Goal: Information Seeking & Learning: Learn about a topic

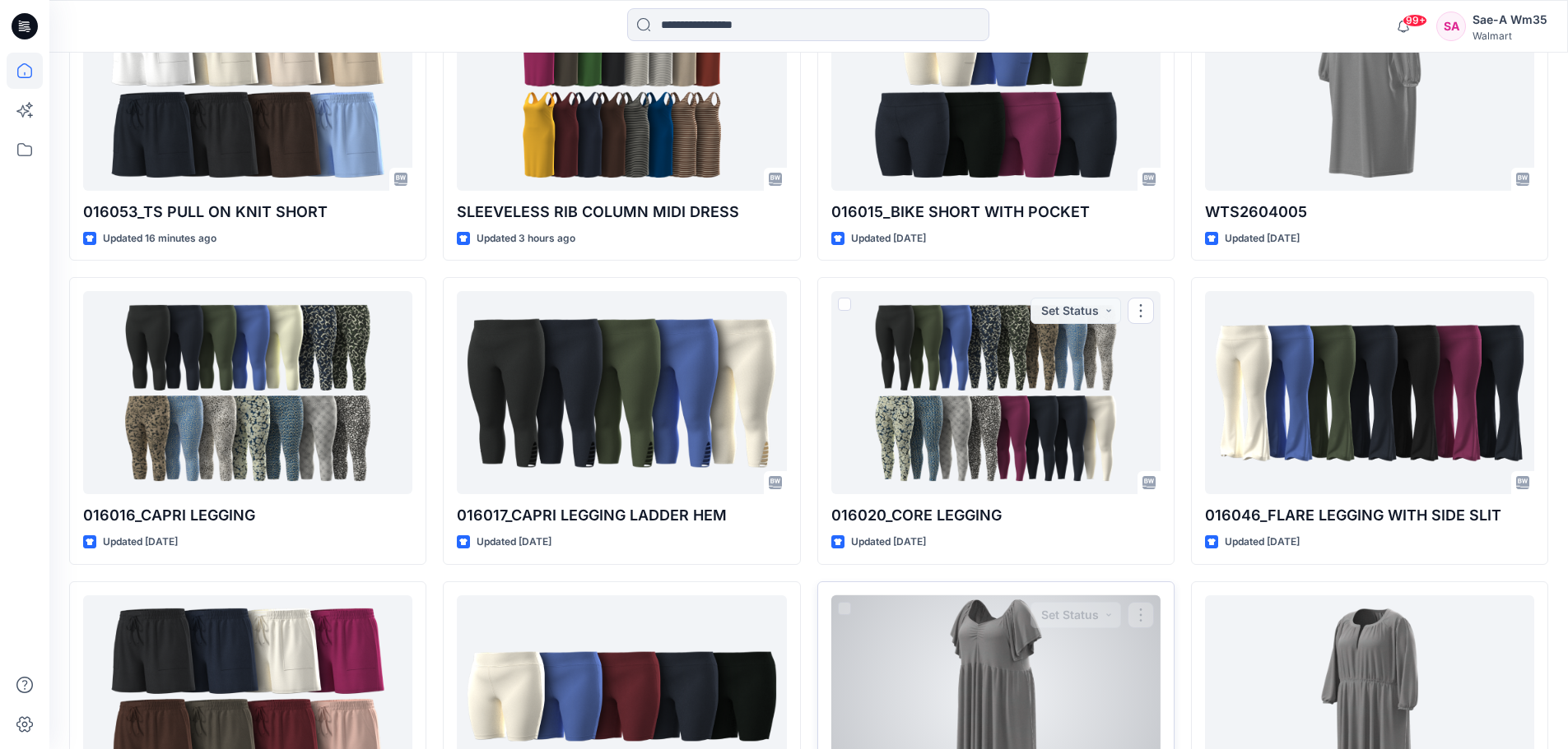
scroll to position [658, 0]
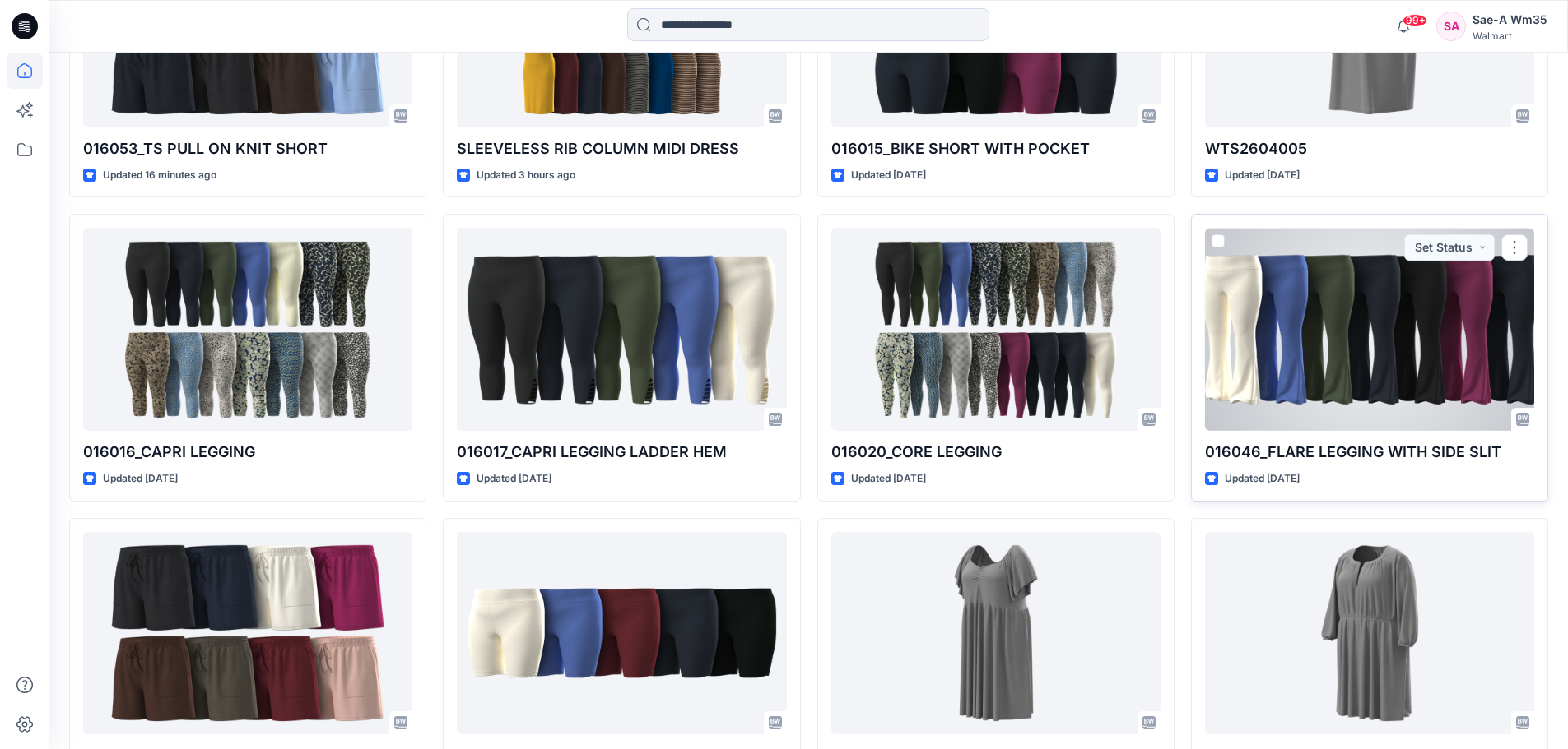
click at [1367, 361] on div at bounding box center [1369, 329] width 329 height 203
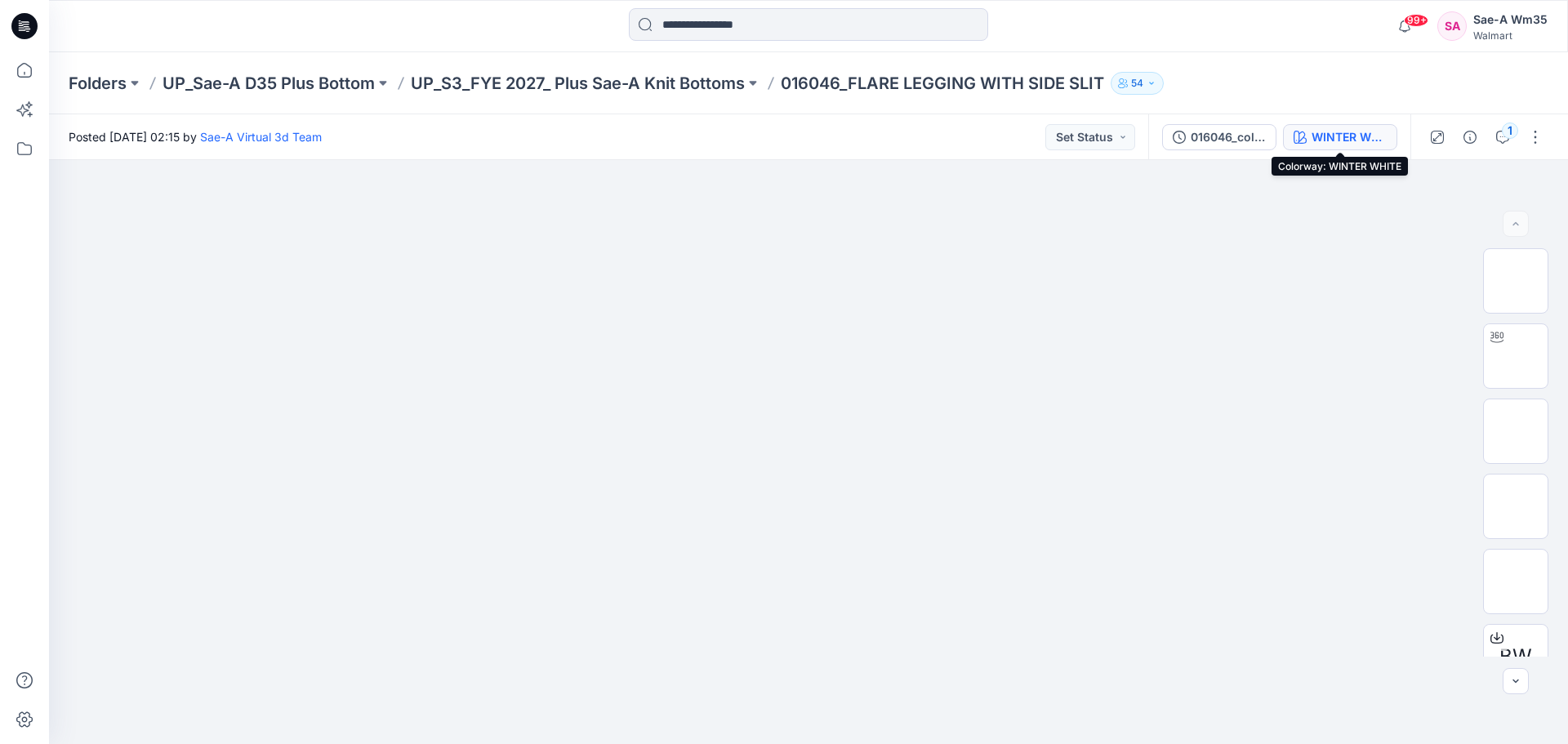
click at [1331, 139] on div "WINTER WHITE" at bounding box center [1350, 137] width 75 height 18
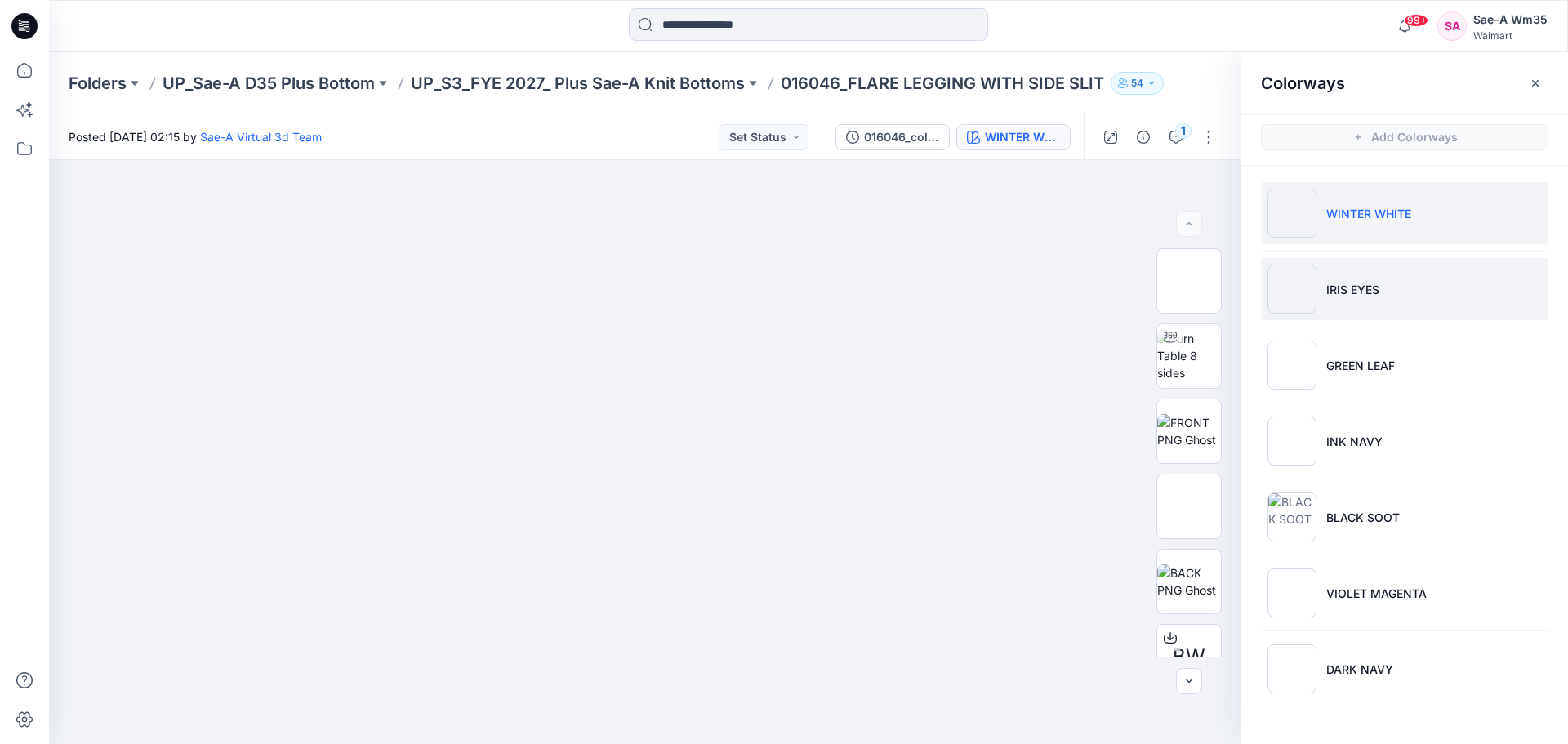
click at [1338, 288] on p "IRIS EYES" at bounding box center [1353, 290] width 53 height 17
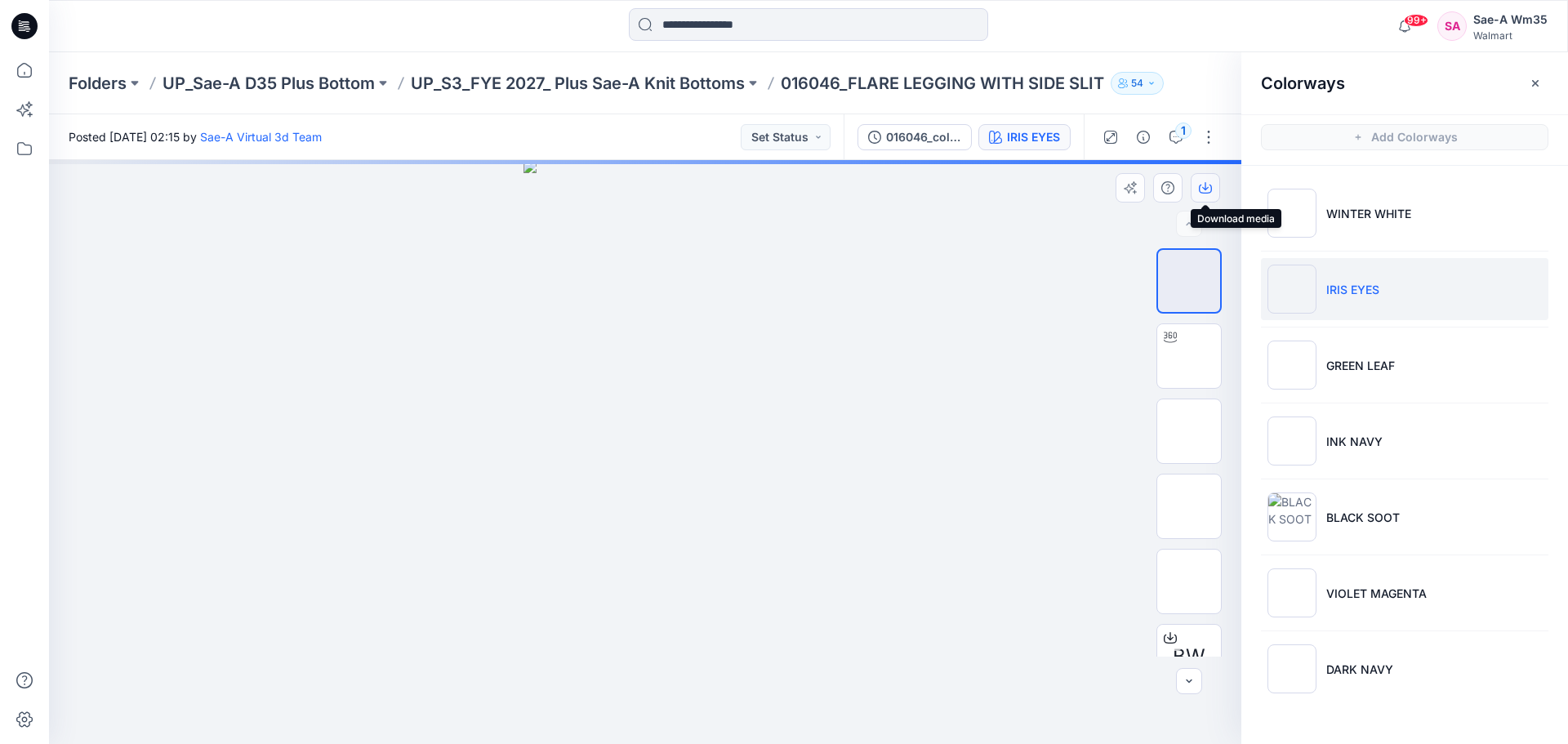
click at [1201, 185] on icon "button" at bounding box center [1205, 188] width 13 height 13
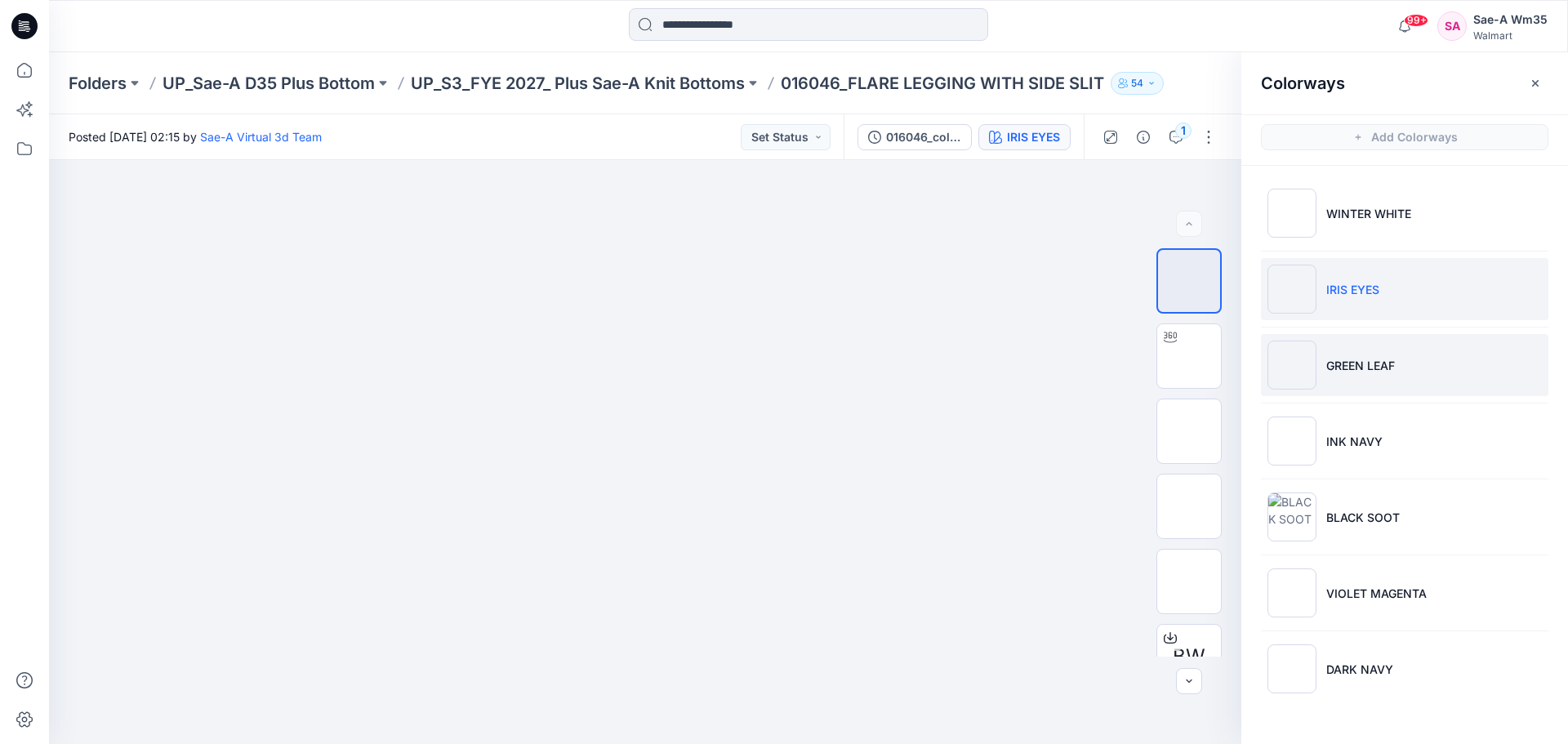
click at [1362, 369] on p "GREEN LEAF" at bounding box center [1361, 365] width 69 height 17
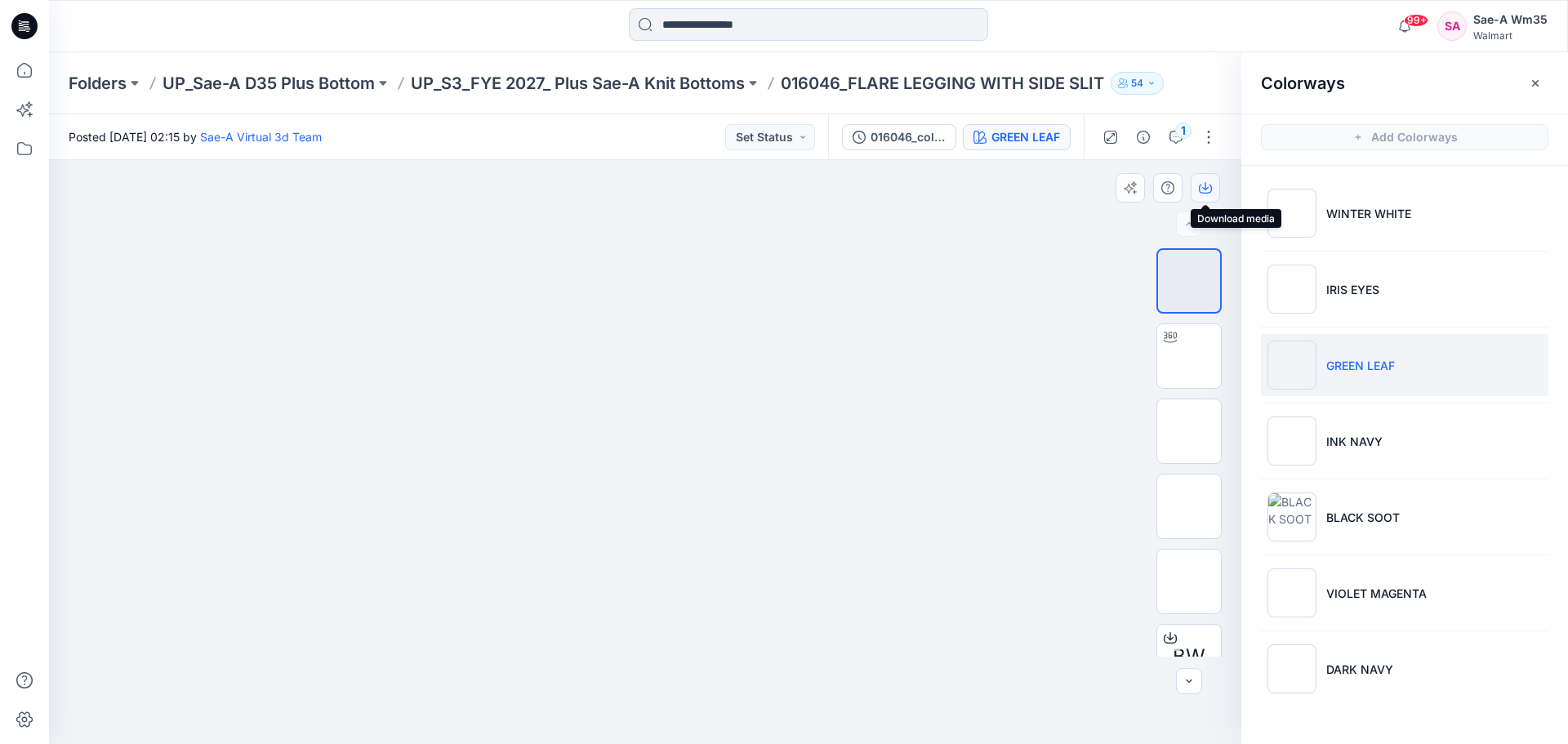
click at [1200, 186] on icon "button" at bounding box center [1205, 188] width 13 height 13
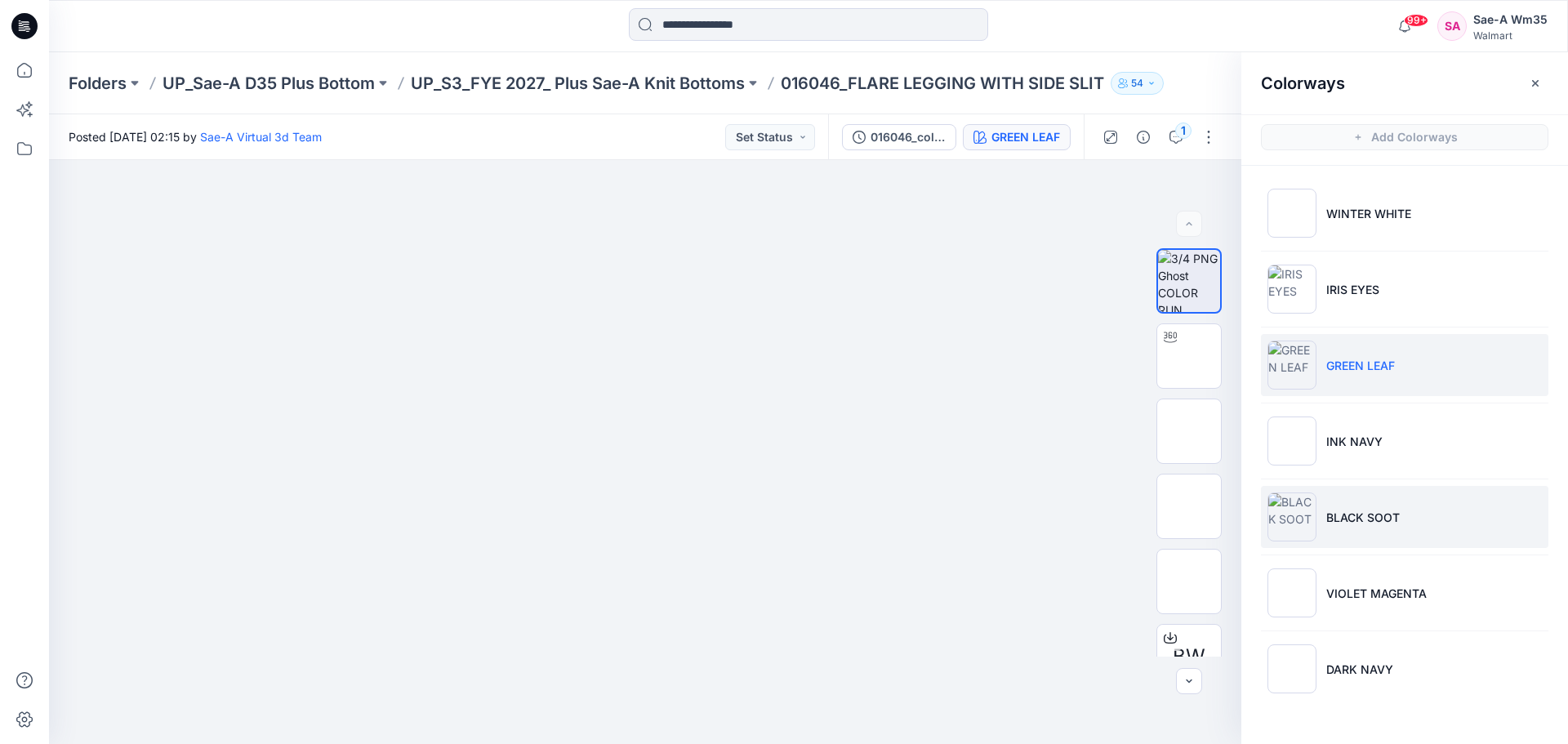
click at [1354, 513] on p "BLACK SOOT" at bounding box center [1363, 518] width 74 height 17
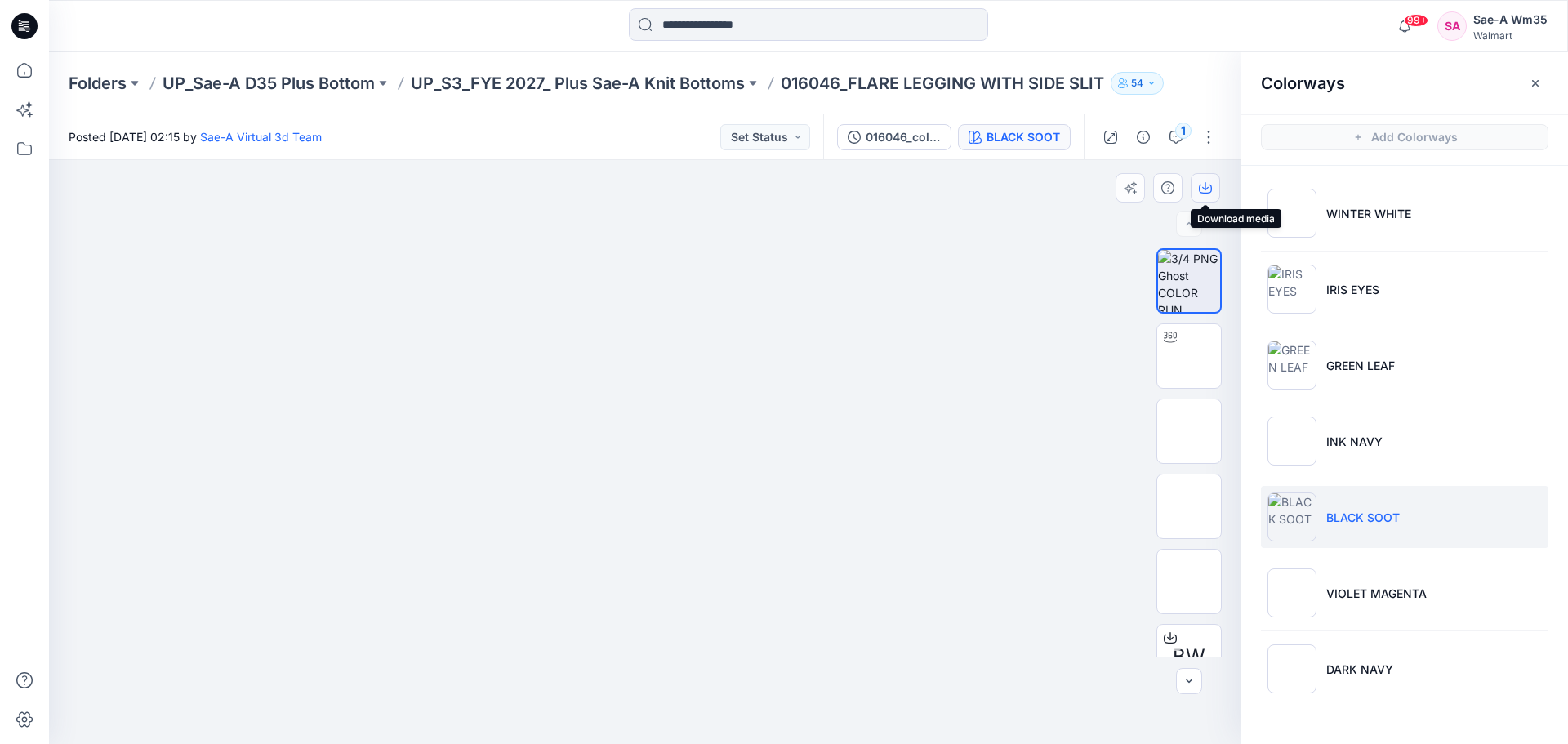
click at [1206, 185] on icon "button" at bounding box center [1206, 187] width 7 height 9
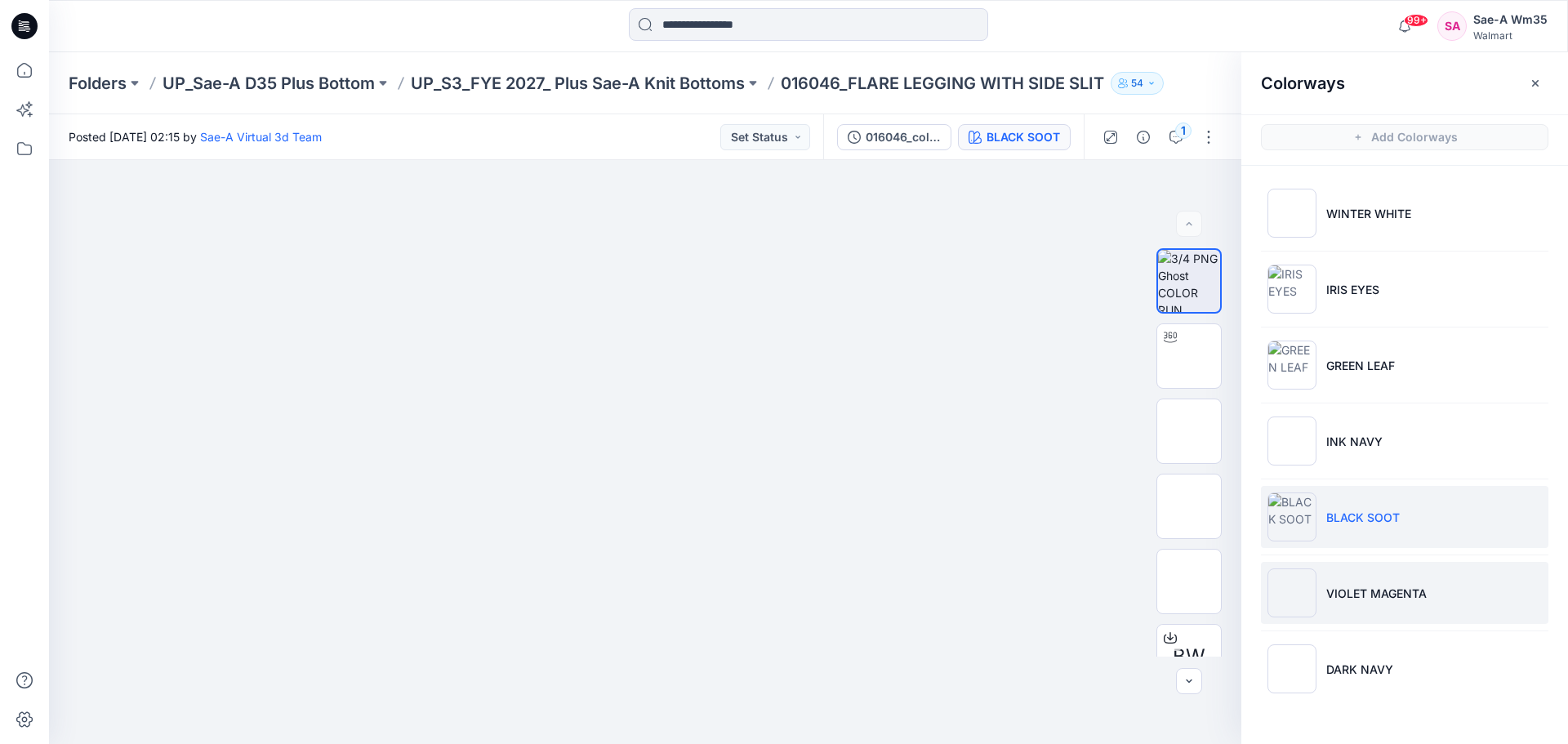
click at [1388, 590] on p "VIOLET MAGENTA" at bounding box center [1376, 593] width 100 height 17
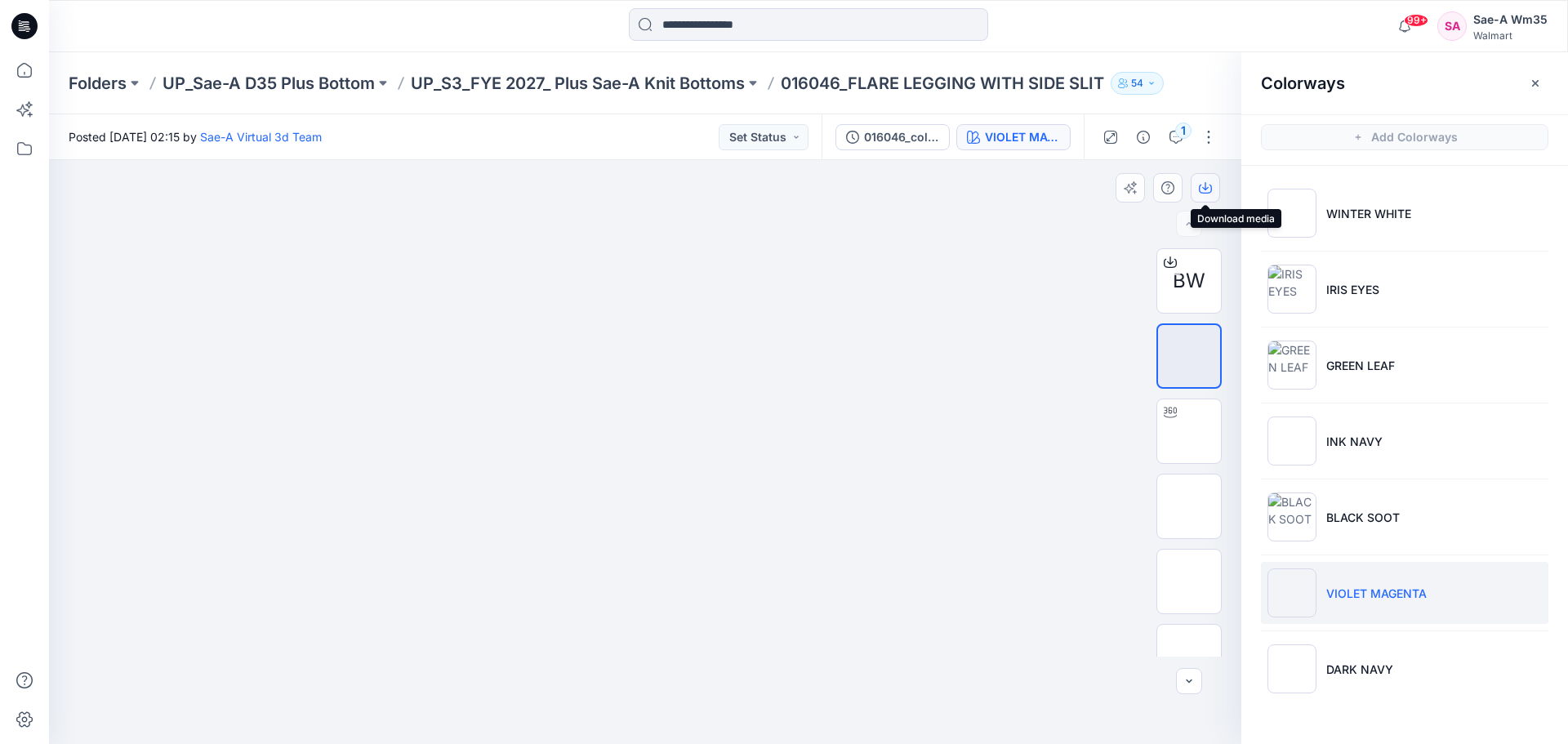
click at [1202, 185] on icon "button" at bounding box center [1205, 188] width 13 height 13
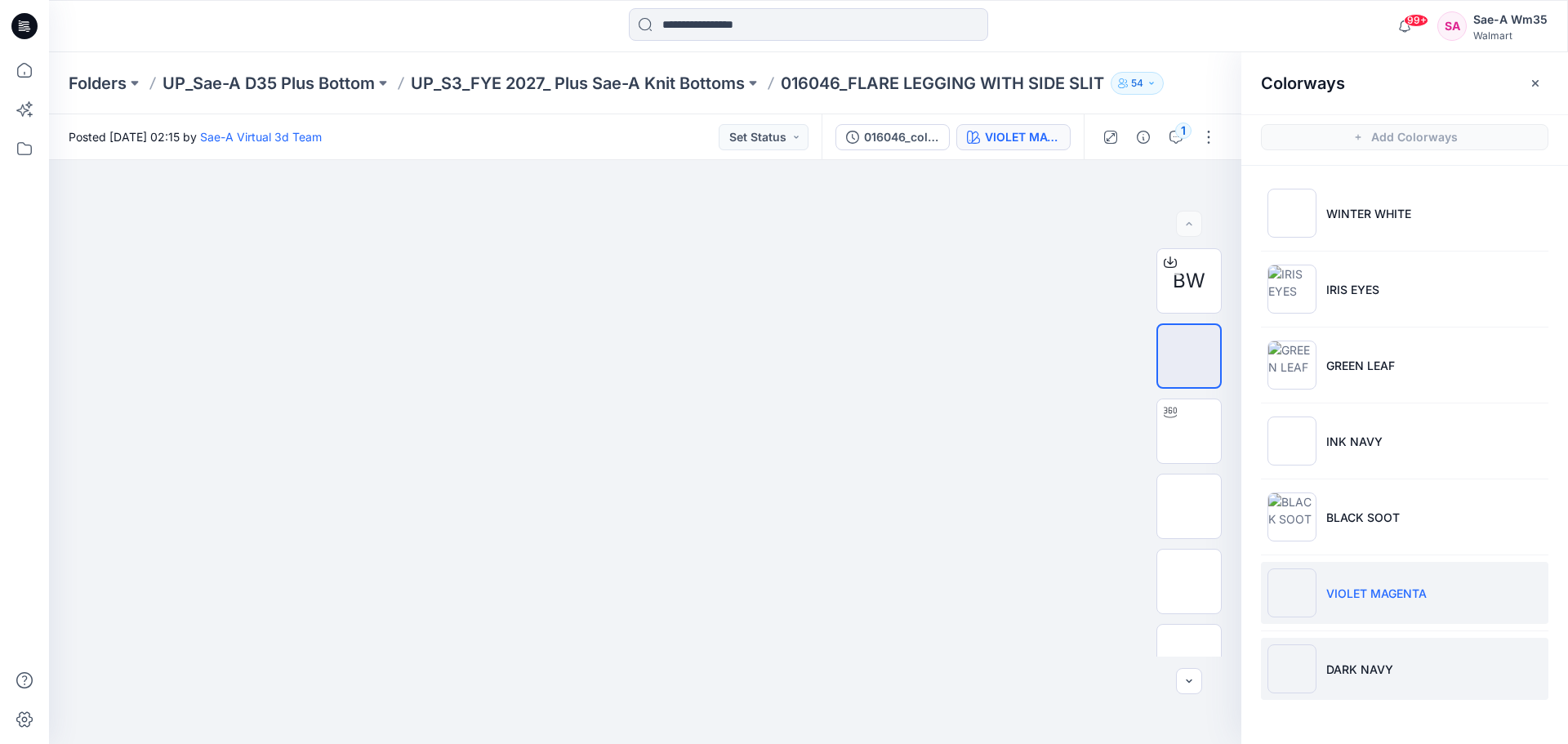
click at [1362, 668] on p "DARK NAVY" at bounding box center [1360, 669] width 67 height 17
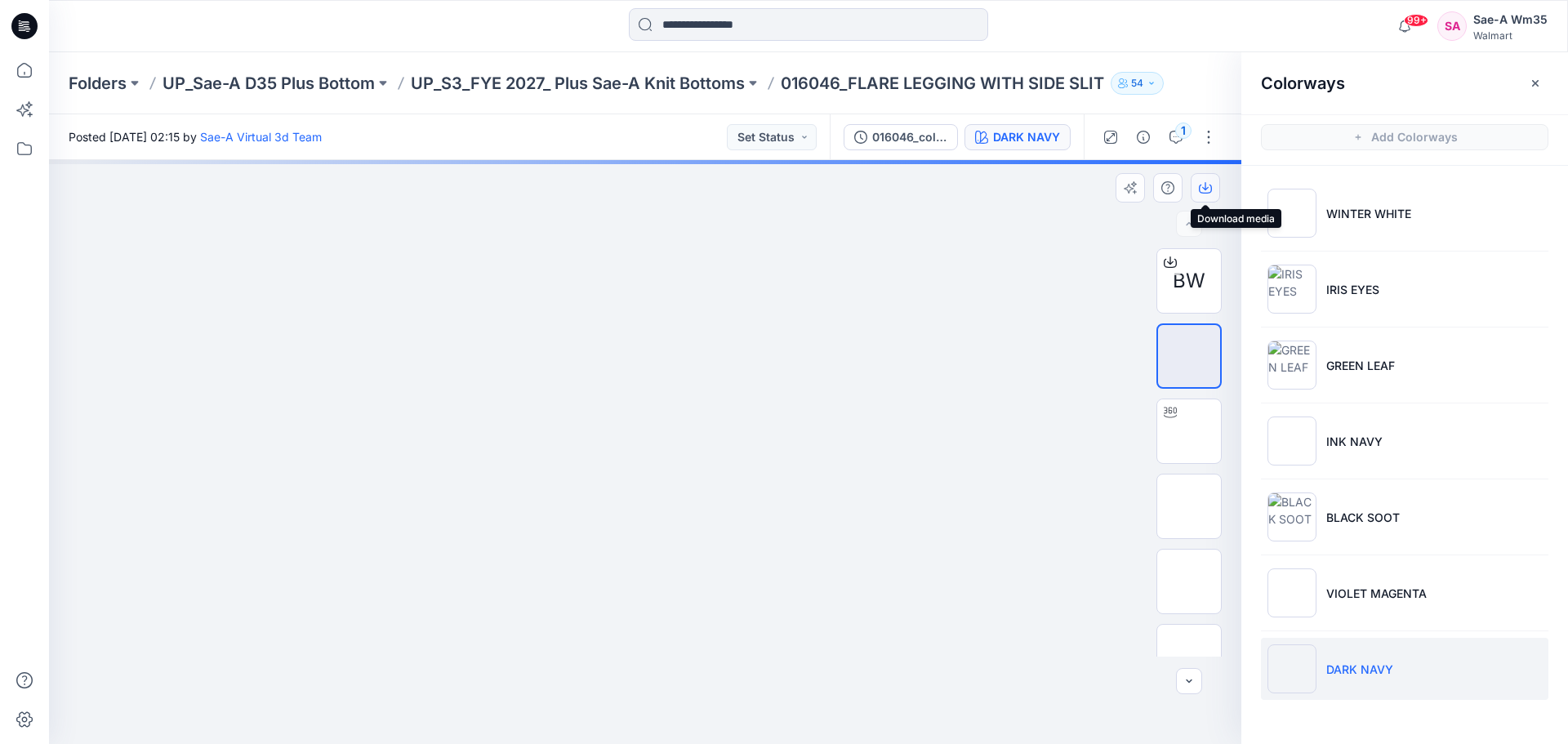
click at [1207, 189] on icon "button" at bounding box center [1206, 187] width 7 height 9
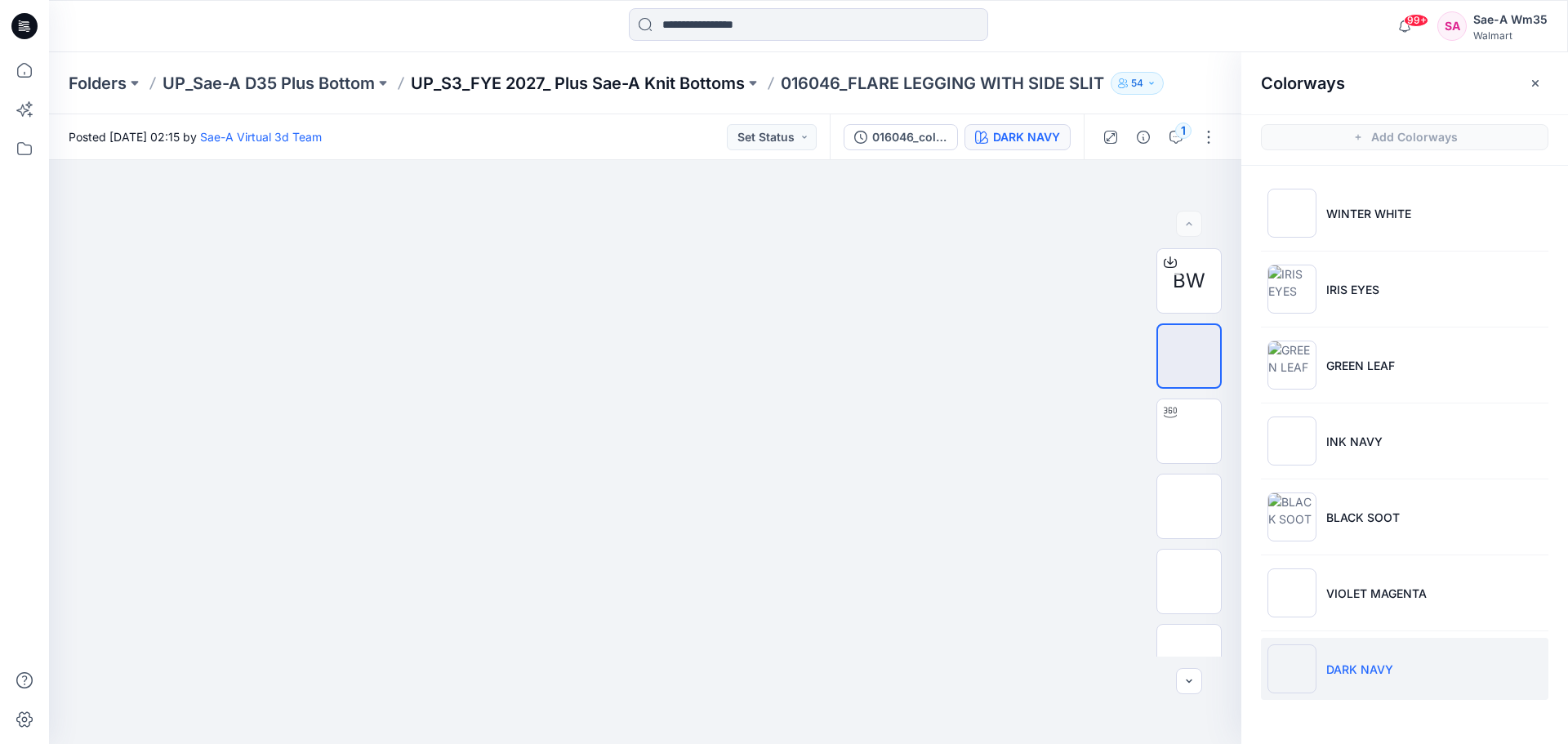
click at [658, 86] on p "UP_S3_FYE 2027_ Plus Sae-A Knit Bottoms" at bounding box center [578, 83] width 334 height 23
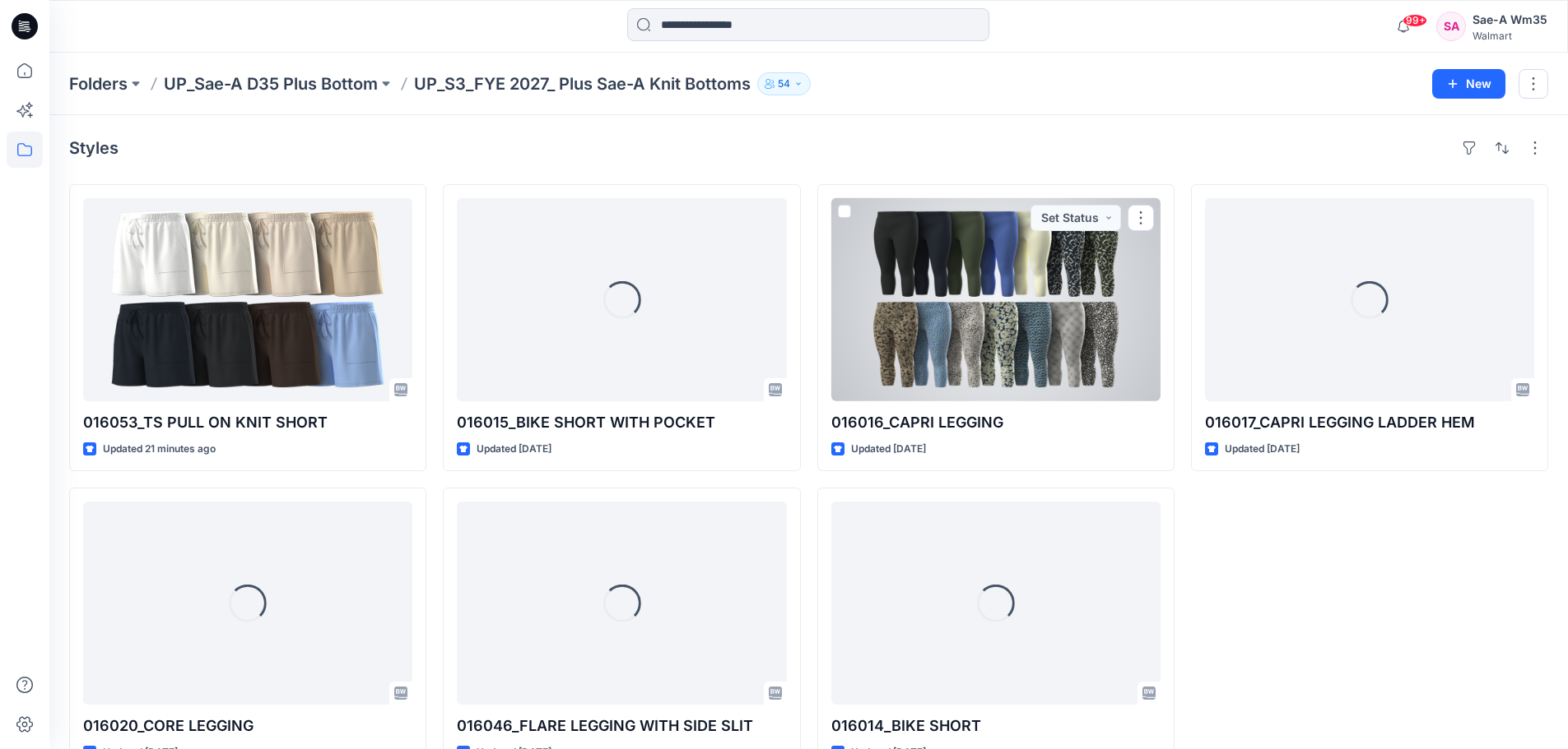
click at [1102, 337] on div at bounding box center [996, 299] width 329 height 203
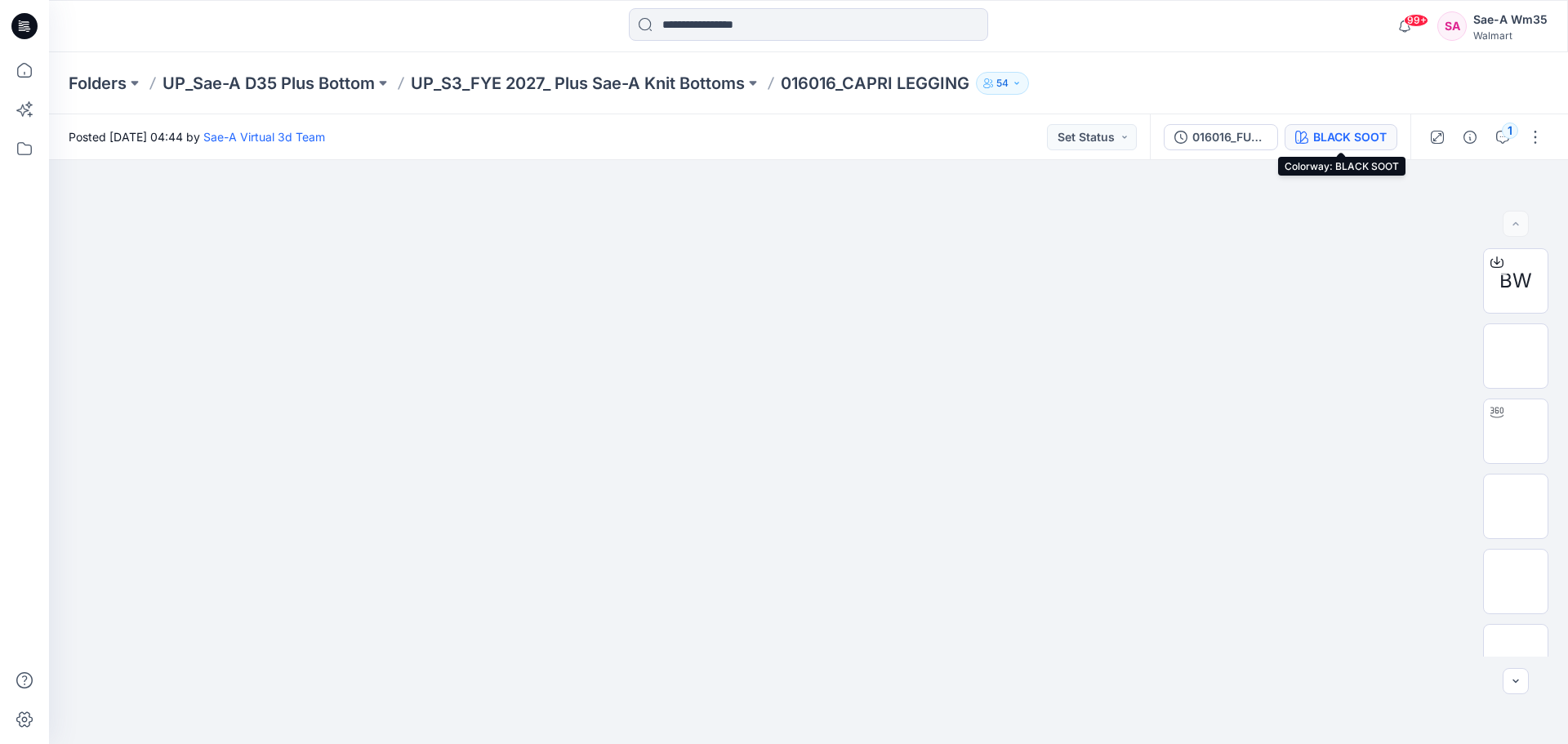
click at [1365, 132] on div "BLACK SOOT" at bounding box center [1350, 137] width 74 height 18
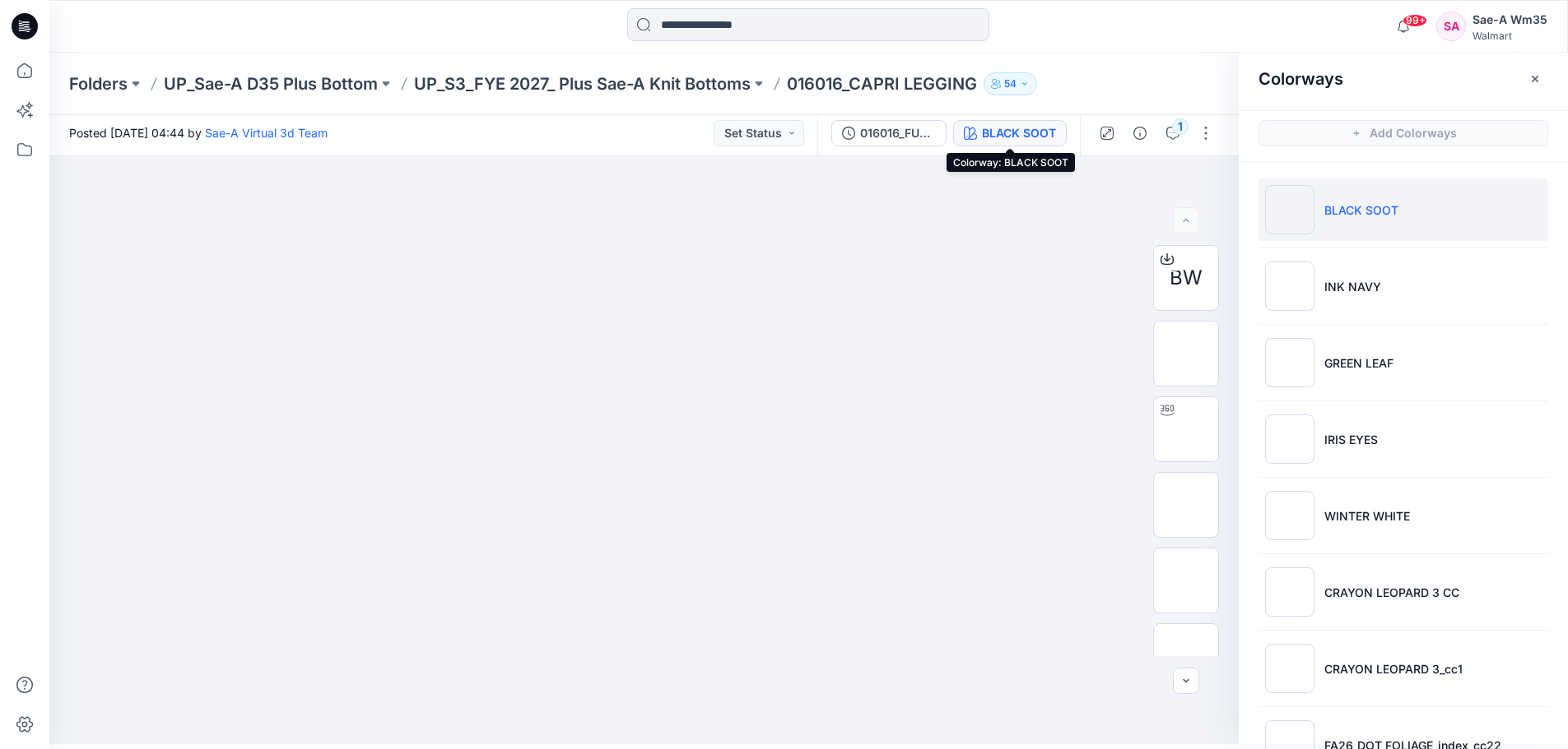
click at [1352, 205] on p "BLACK SOOT" at bounding box center [1362, 211] width 74 height 17
click at [1204, 184] on icon "button" at bounding box center [1203, 183] width 7 height 9
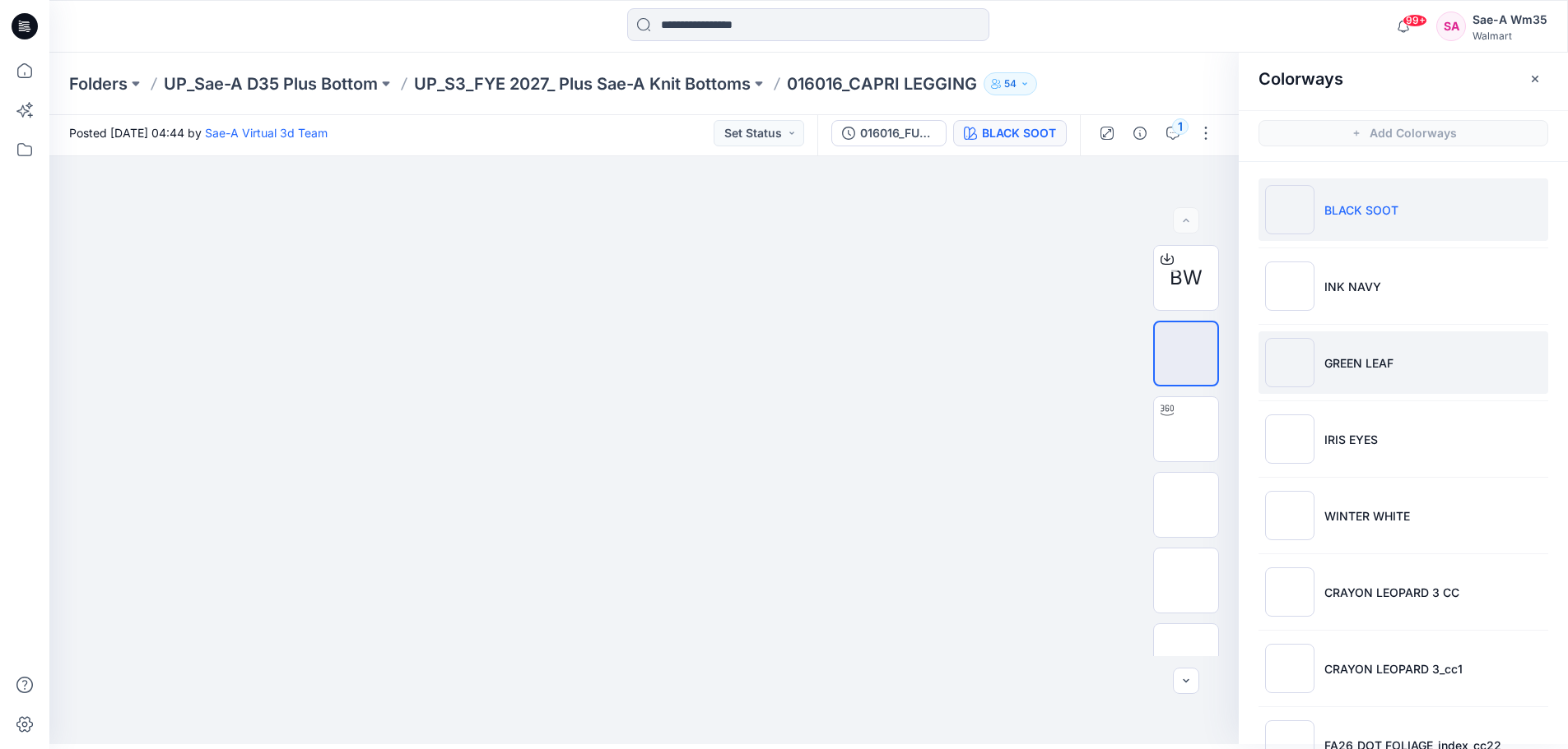
click at [1359, 362] on p "GREEN LEAF" at bounding box center [1359, 363] width 69 height 17
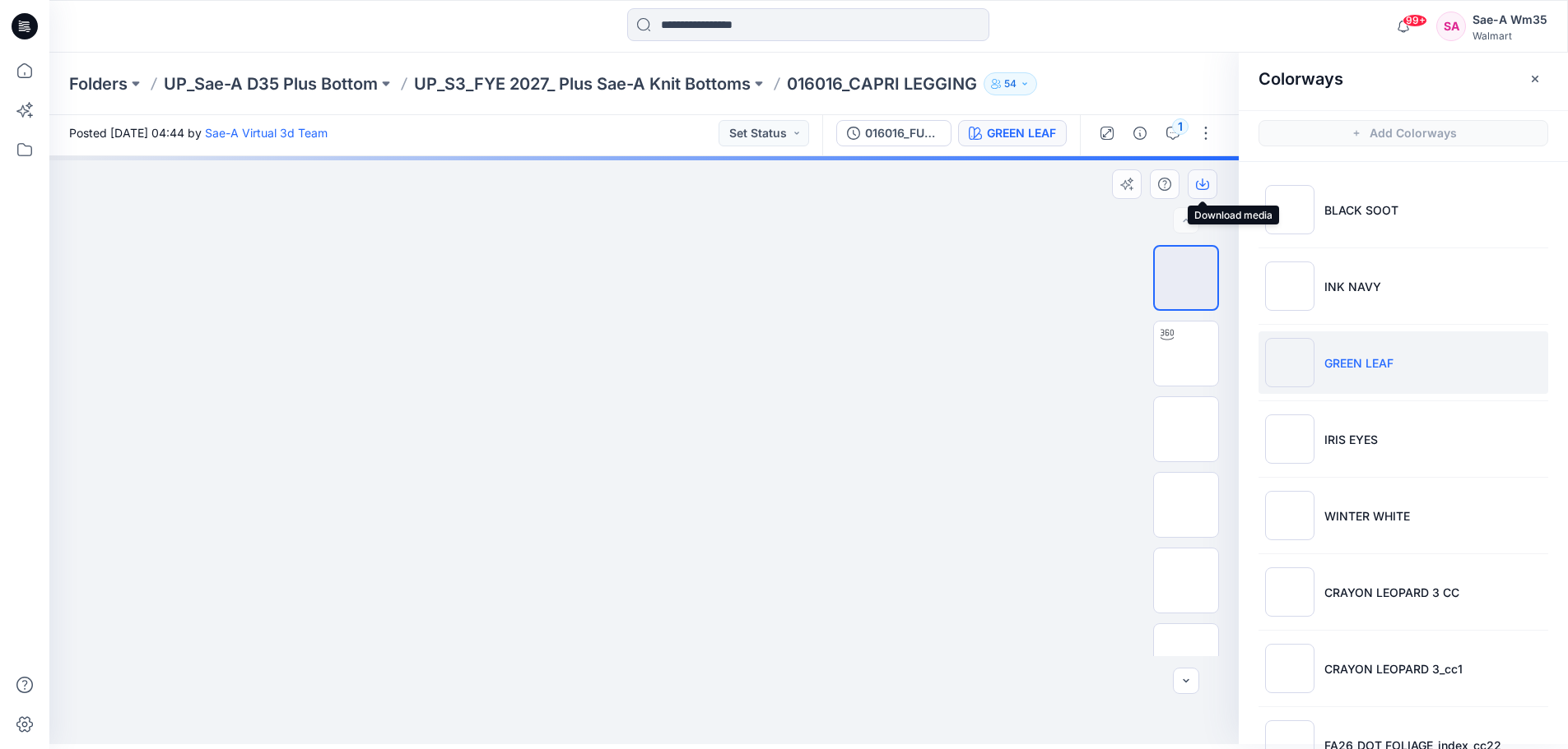
click at [1210, 186] on button "button" at bounding box center [1202, 184] width 29 height 29
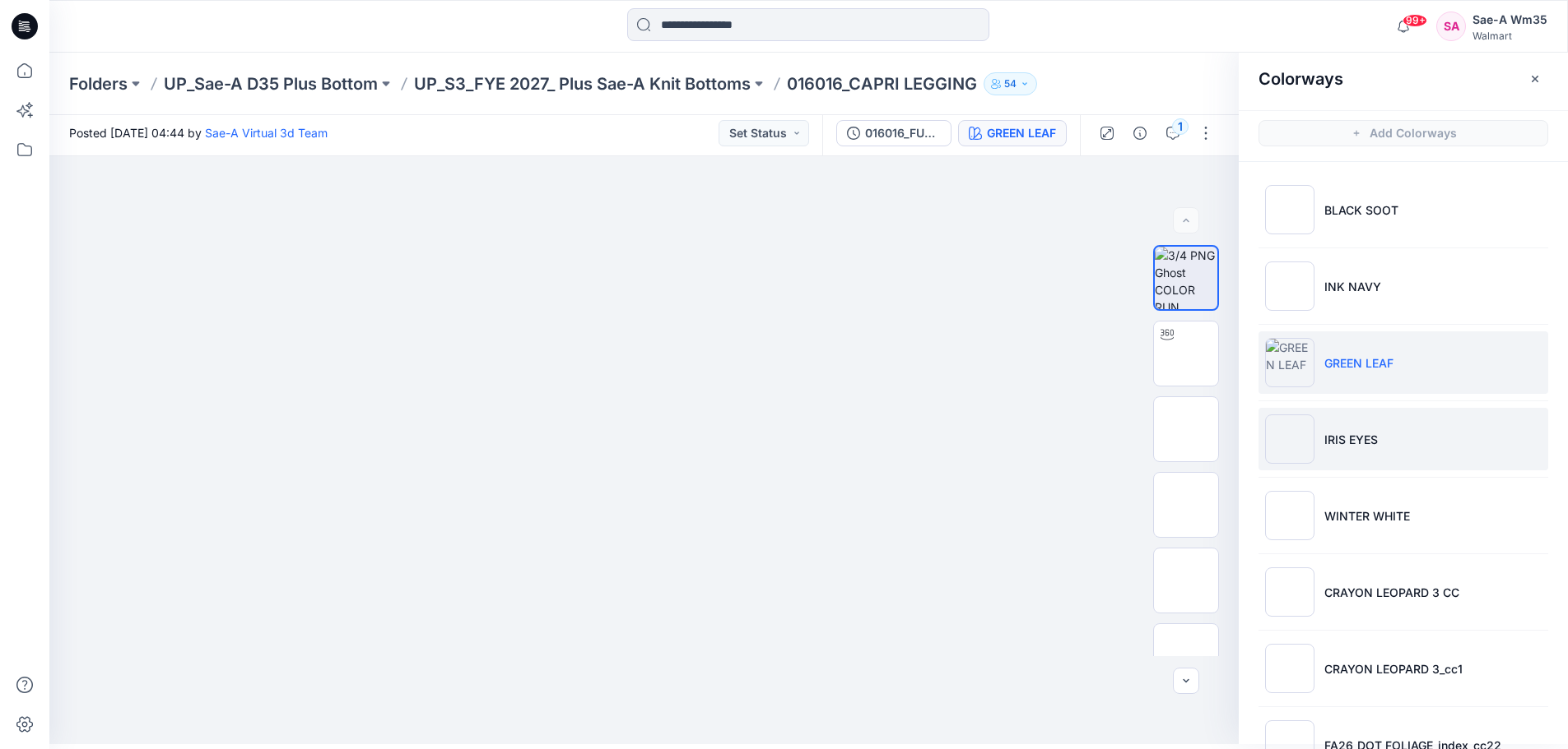
click at [1347, 437] on p "IRIS EYES" at bounding box center [1351, 439] width 54 height 17
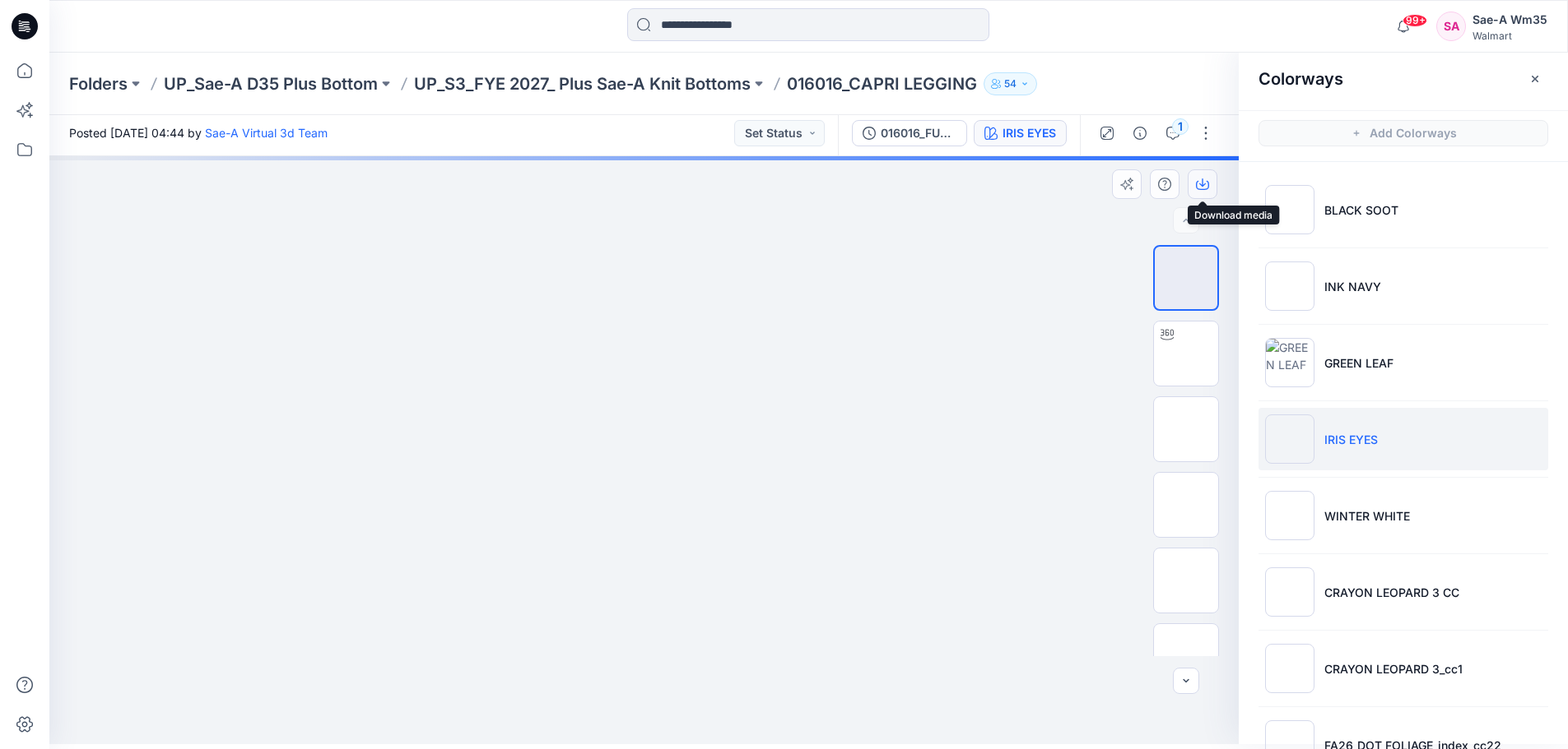
click at [1204, 186] on icon "button" at bounding box center [1202, 184] width 13 height 13
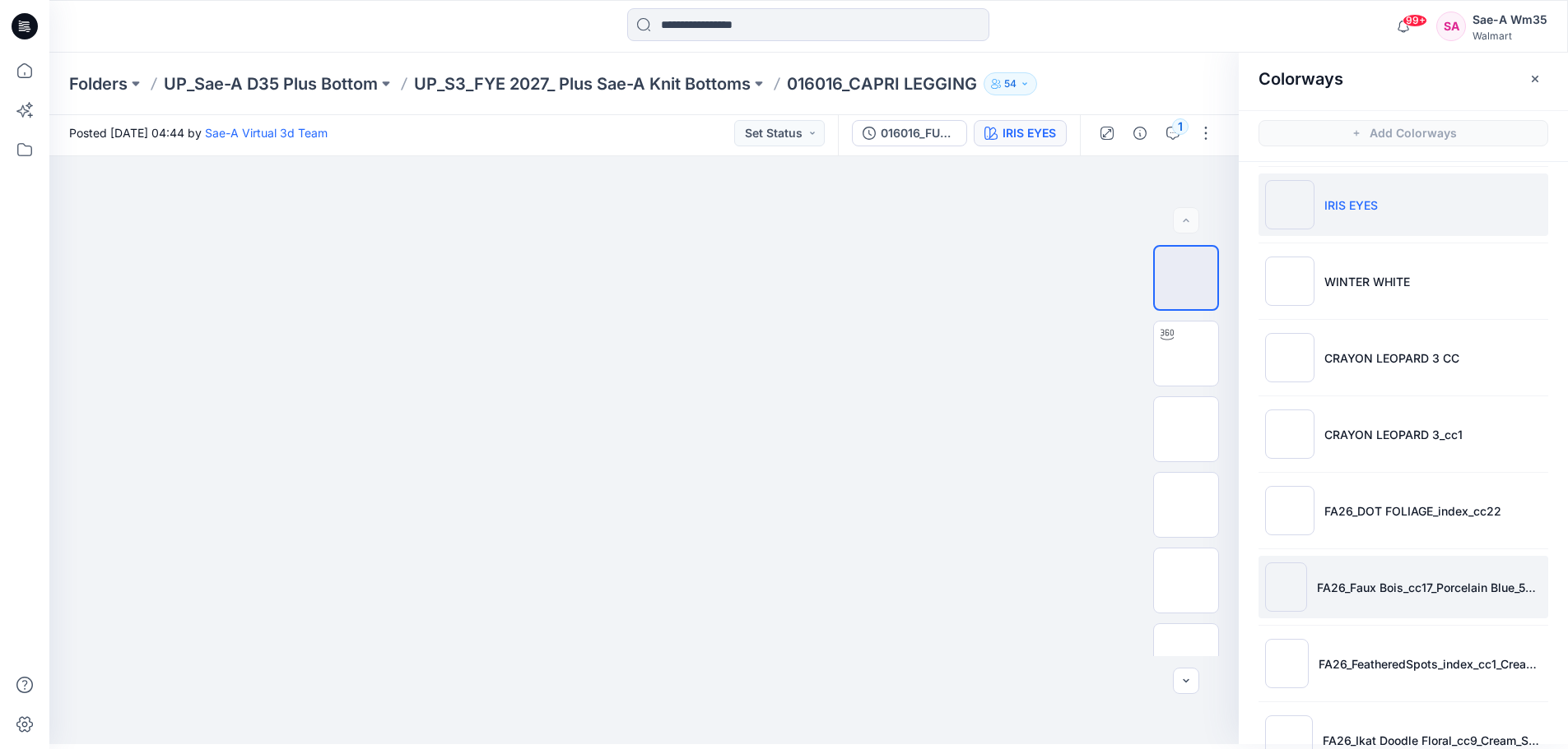
scroll to position [329, 0]
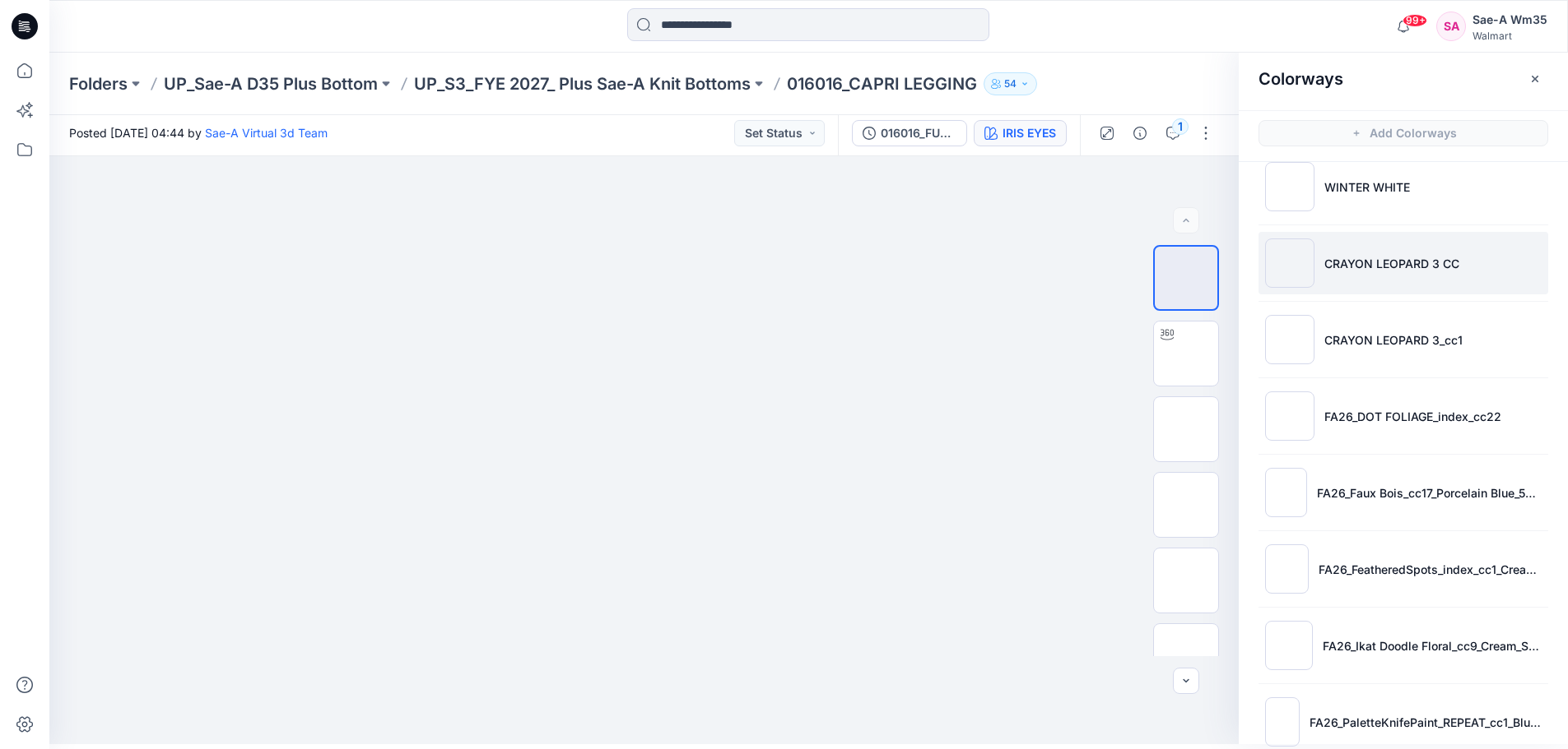
click at [1378, 263] on p "CRAYON LEOPARD 3 CC" at bounding box center [1392, 263] width 135 height 17
click at [1207, 190] on icon "button" at bounding box center [1202, 184] width 13 height 13
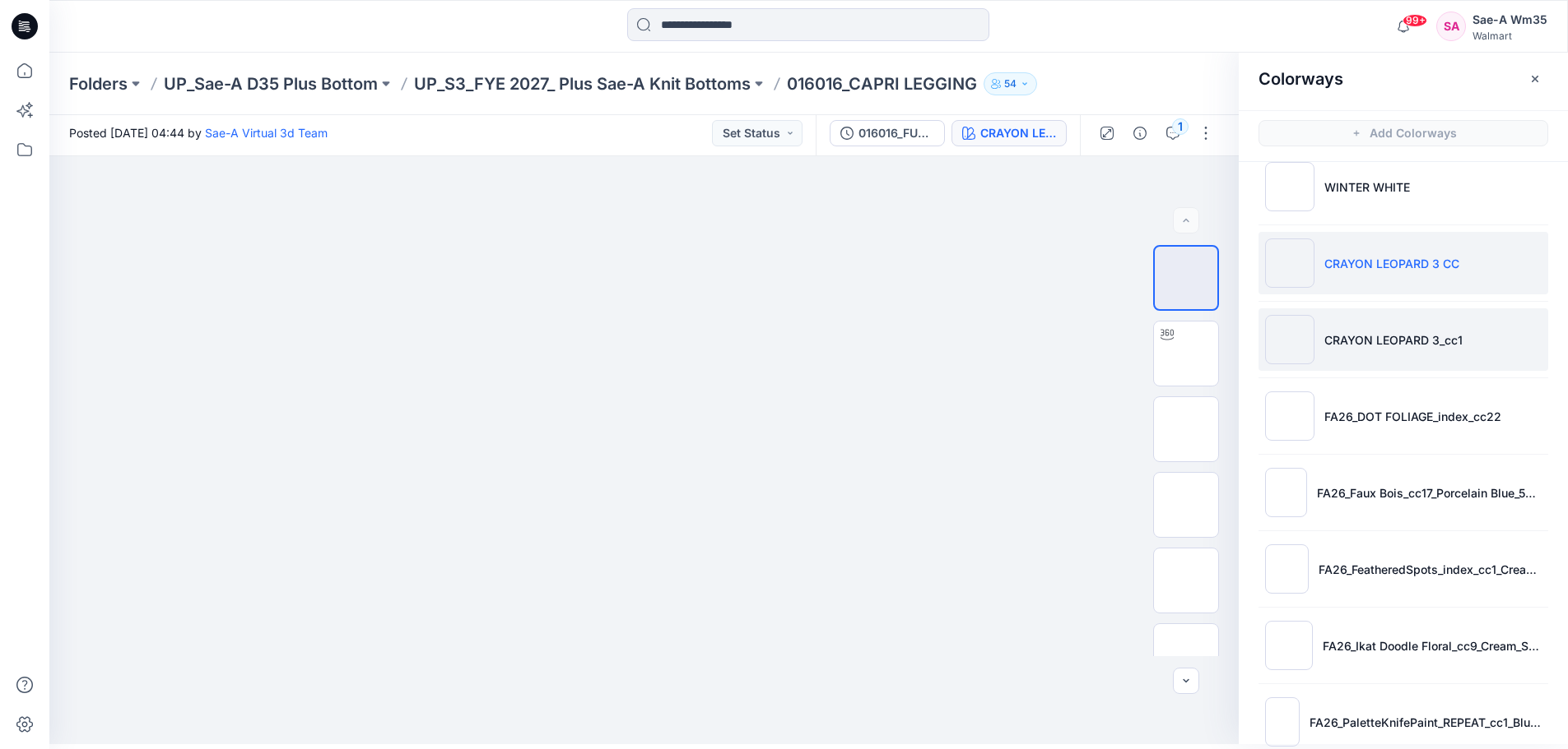
click at [1397, 343] on p "CRAYON LEOPARD 3_cc1" at bounding box center [1394, 340] width 138 height 17
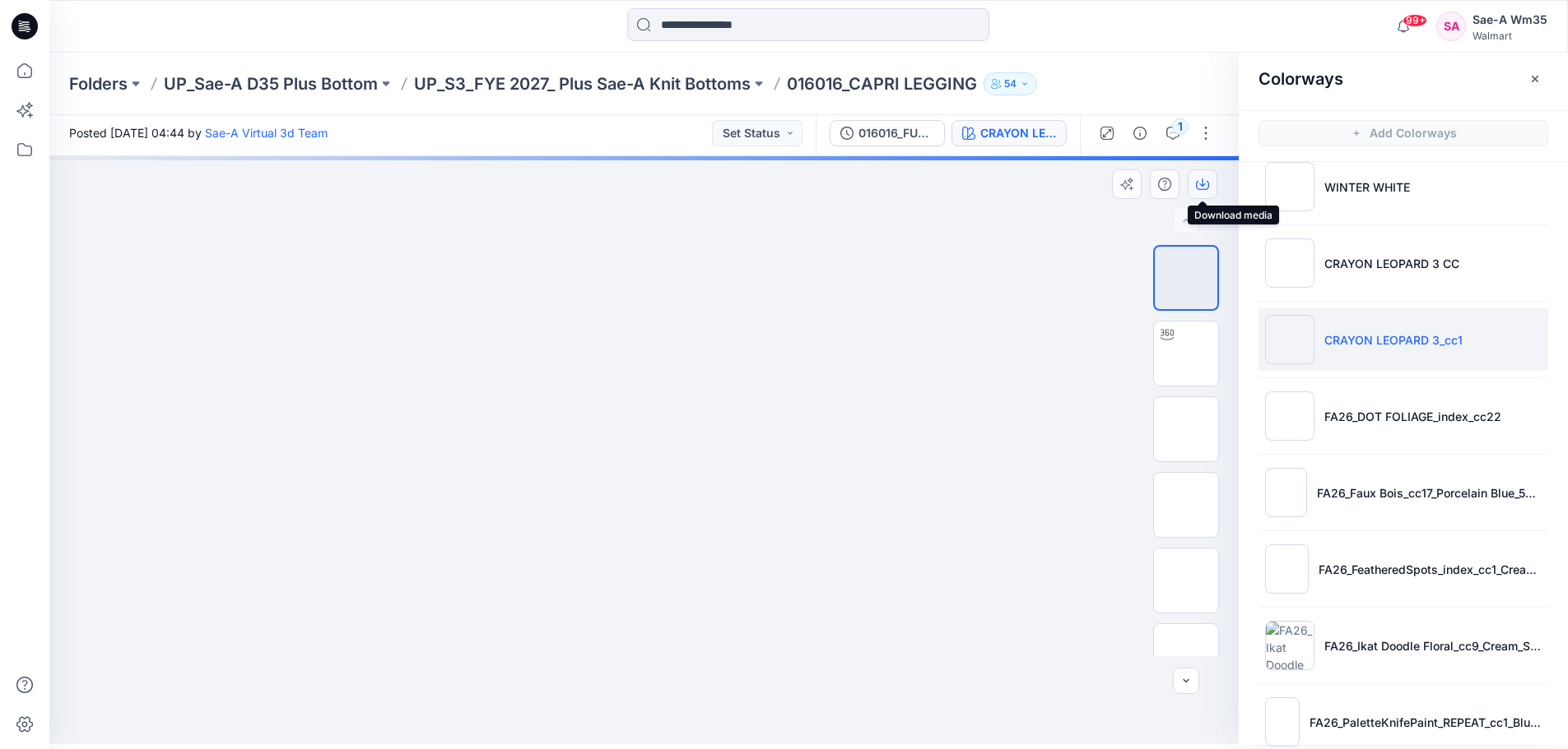
click at [1211, 186] on button "button" at bounding box center [1202, 184] width 29 height 29
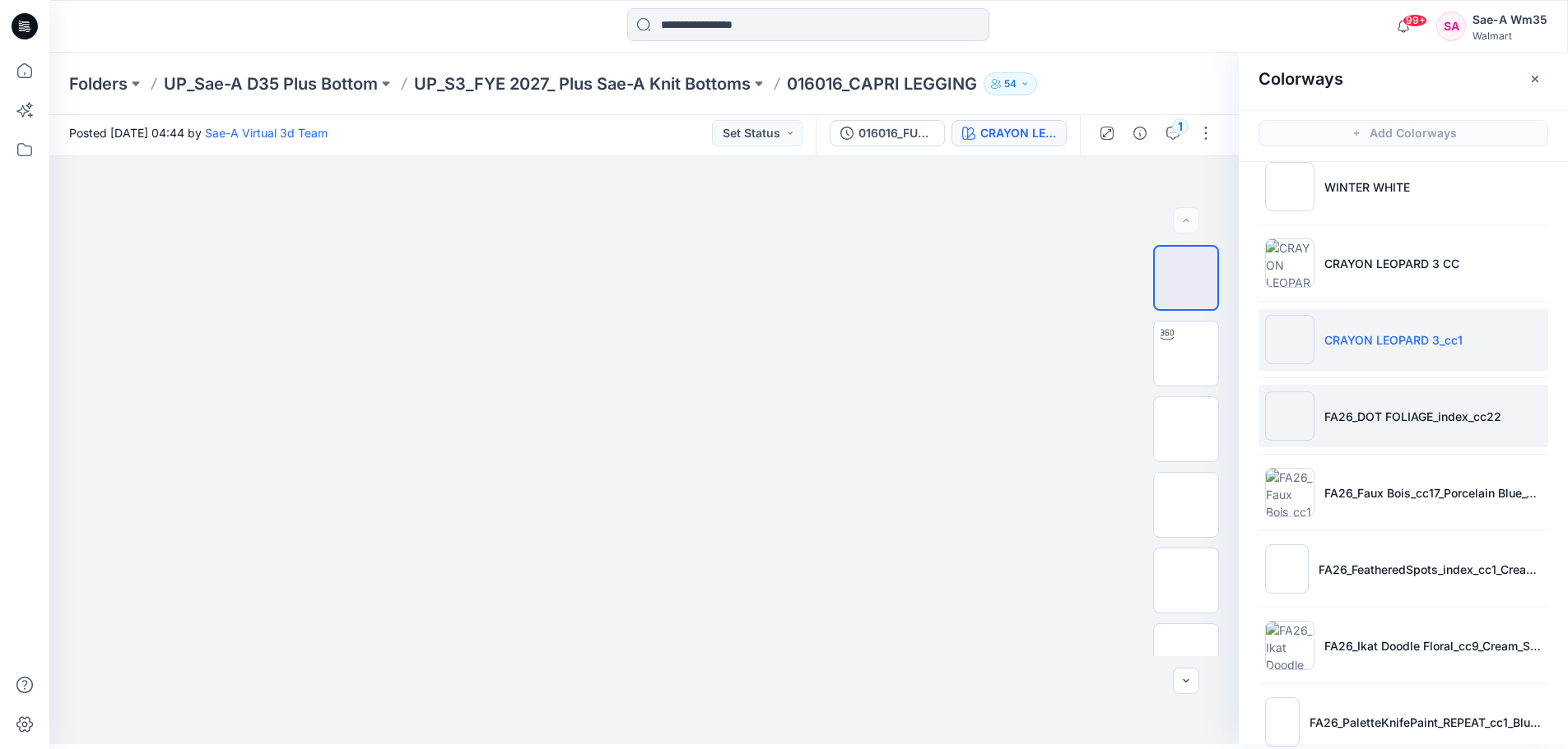
click at [1400, 419] on p "FA26_DOT FOLIAGE_index_cc22" at bounding box center [1413, 417] width 177 height 17
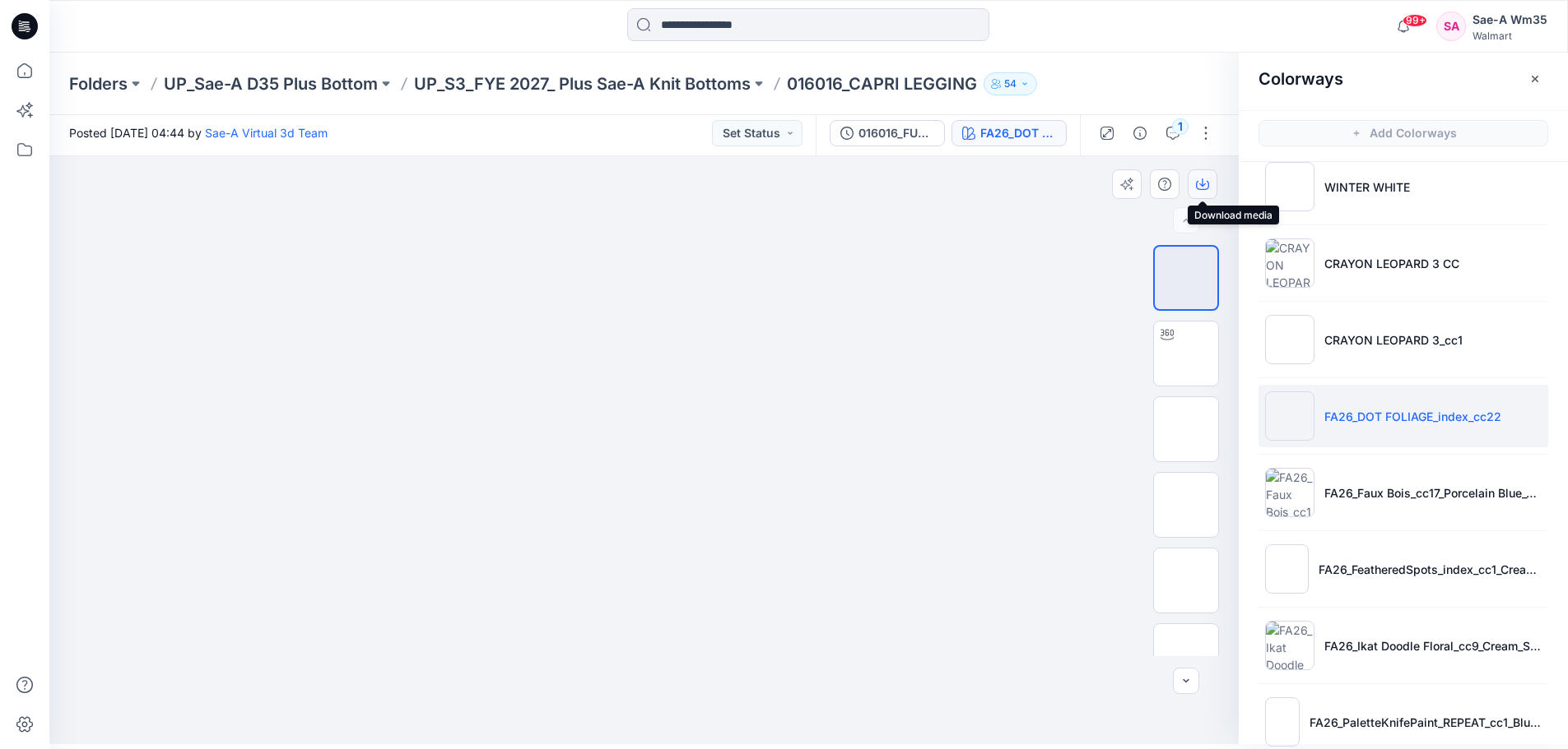
click at [1200, 189] on icon "button" at bounding box center [1202, 186] width 13 height 9
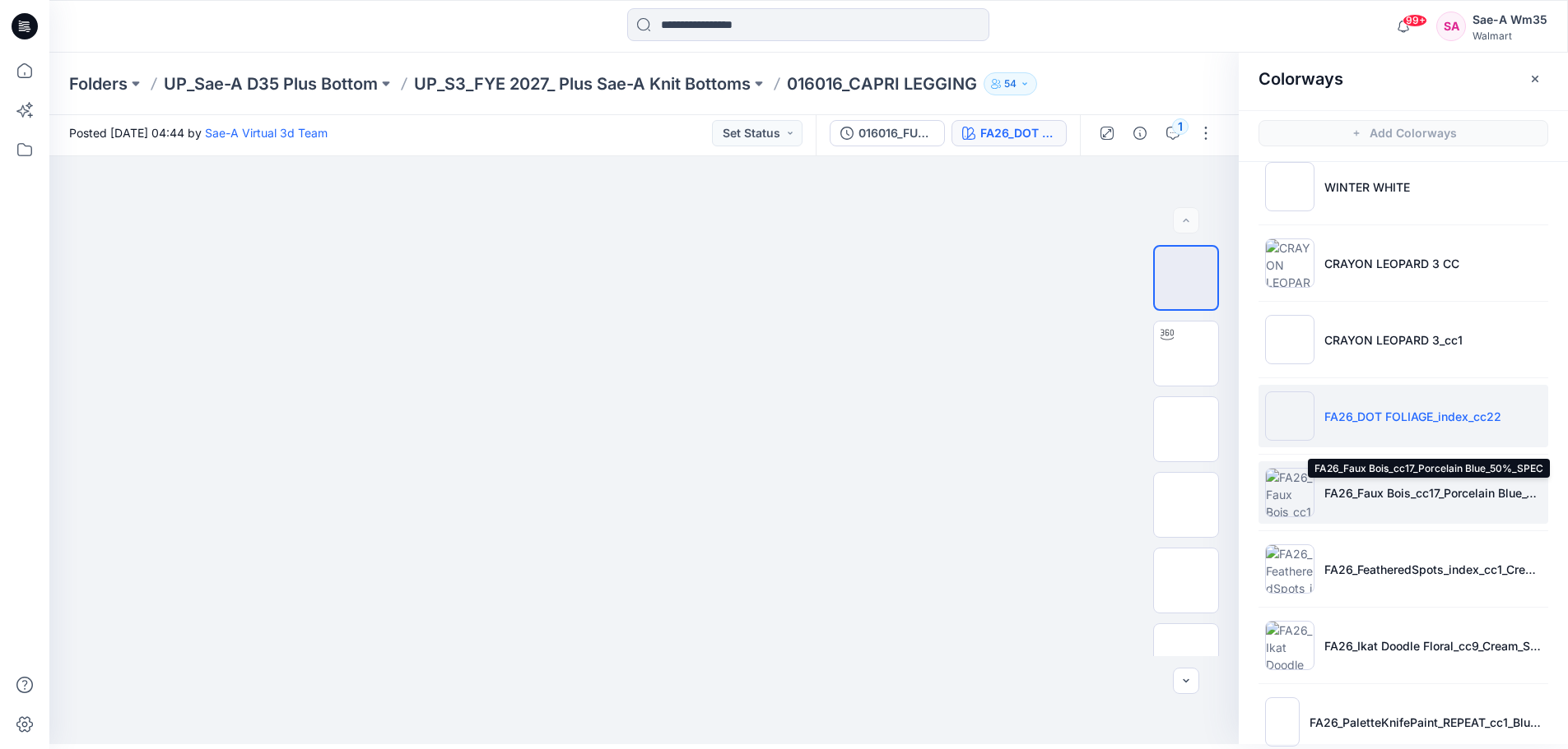
click at [1382, 494] on p "FA26_Faux Bois_cc17_Porcelain Blue_50%_SPEC" at bounding box center [1433, 493] width 218 height 17
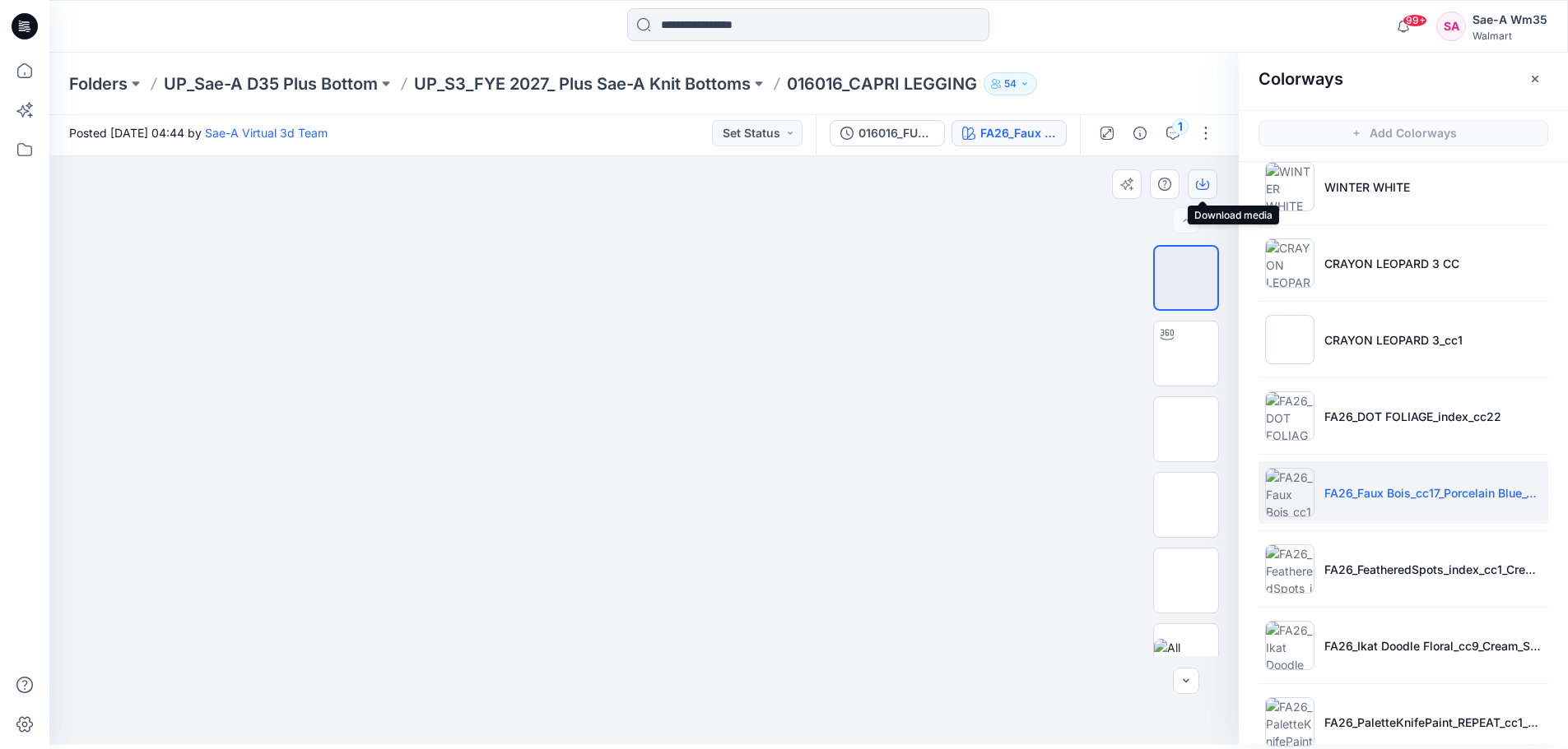
click at [1204, 191] on button "button" at bounding box center [1202, 184] width 29 height 29
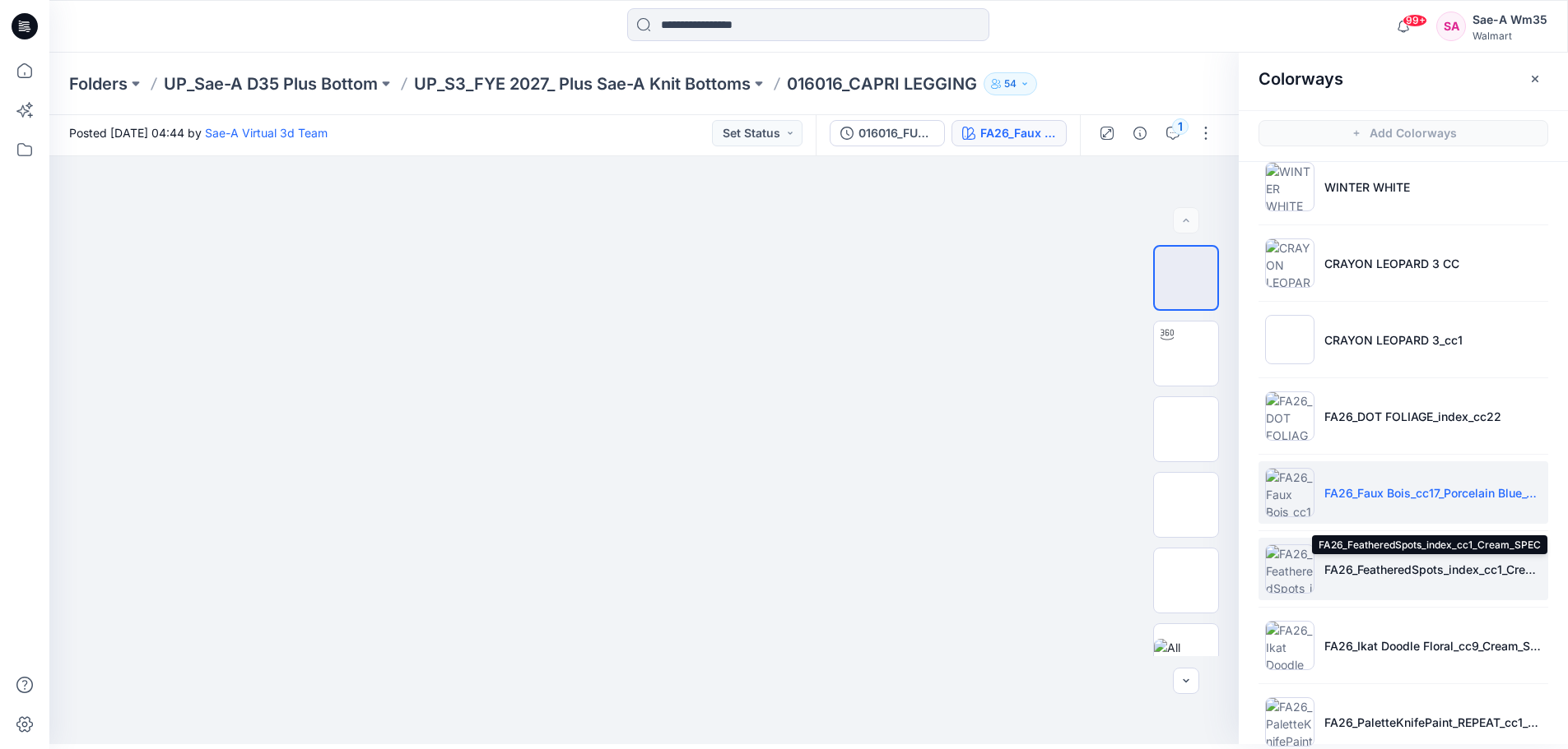
click at [1392, 571] on p "FA26_FeatheredSpots_index_cc1_Cream_SPEC" at bounding box center [1433, 570] width 218 height 17
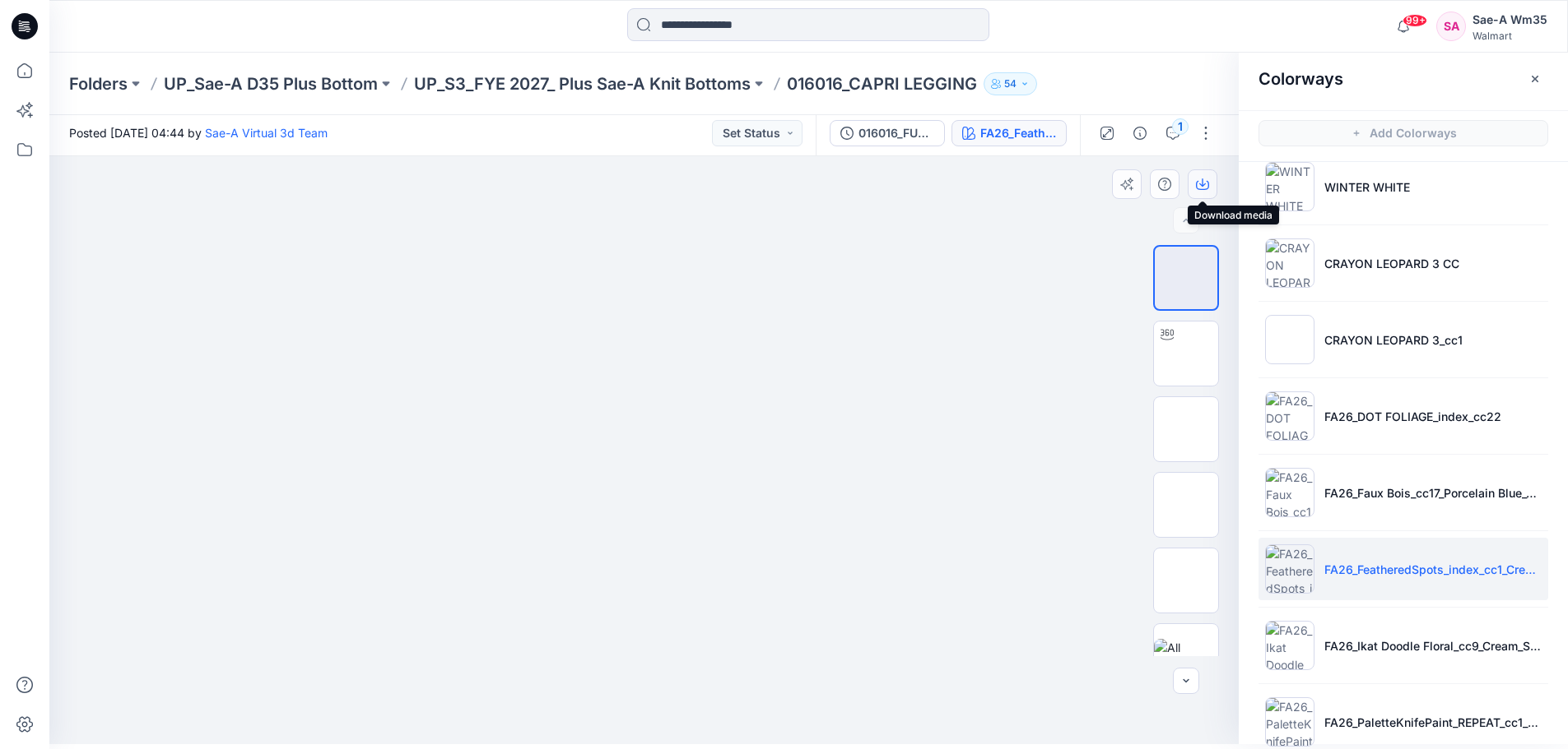
click at [1204, 189] on icon "button" at bounding box center [1202, 186] width 13 height 9
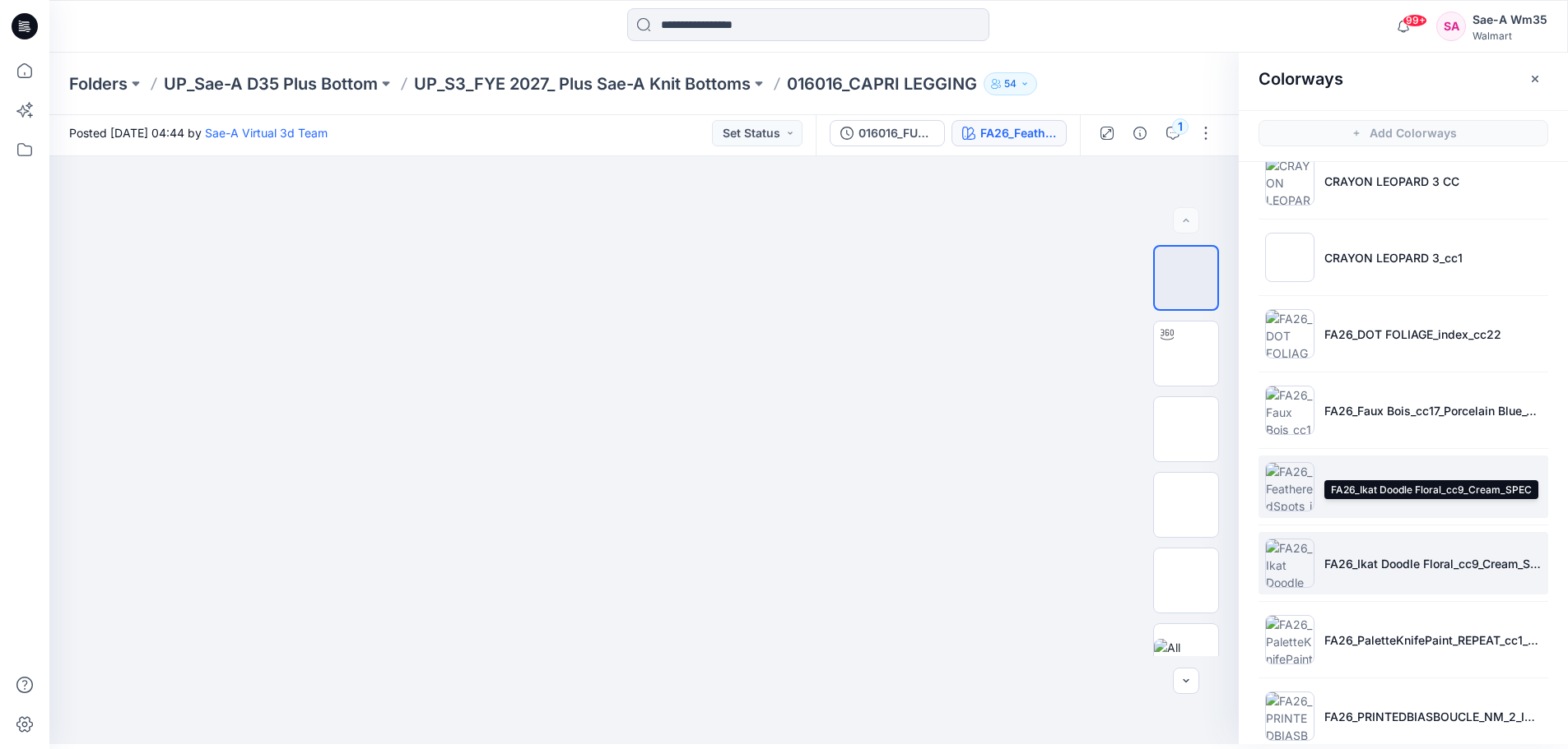
scroll to position [516, 0]
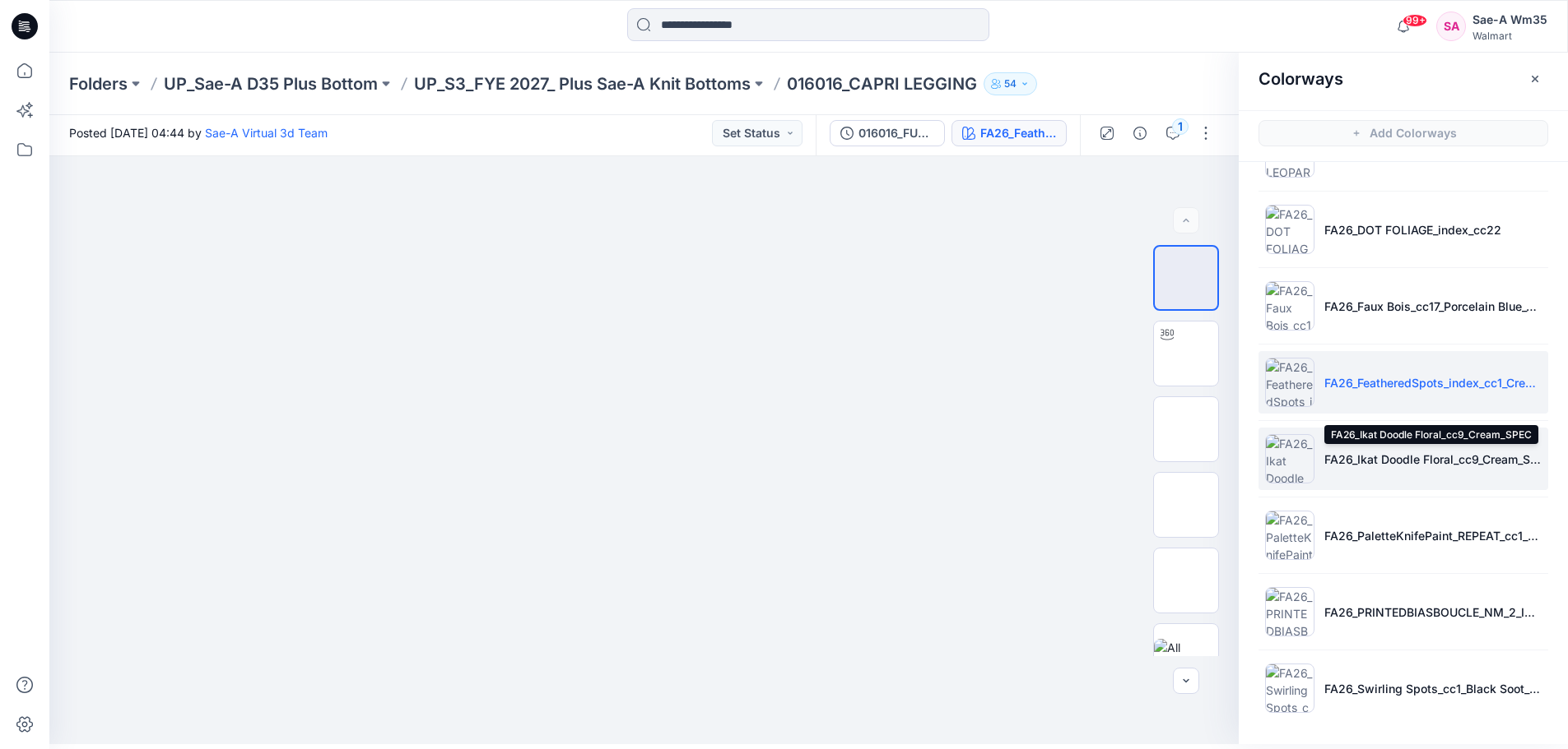
click at [1390, 454] on p "FA26_Ikat Doodle Floral_cc9_Cream_SPEC" at bounding box center [1433, 459] width 218 height 17
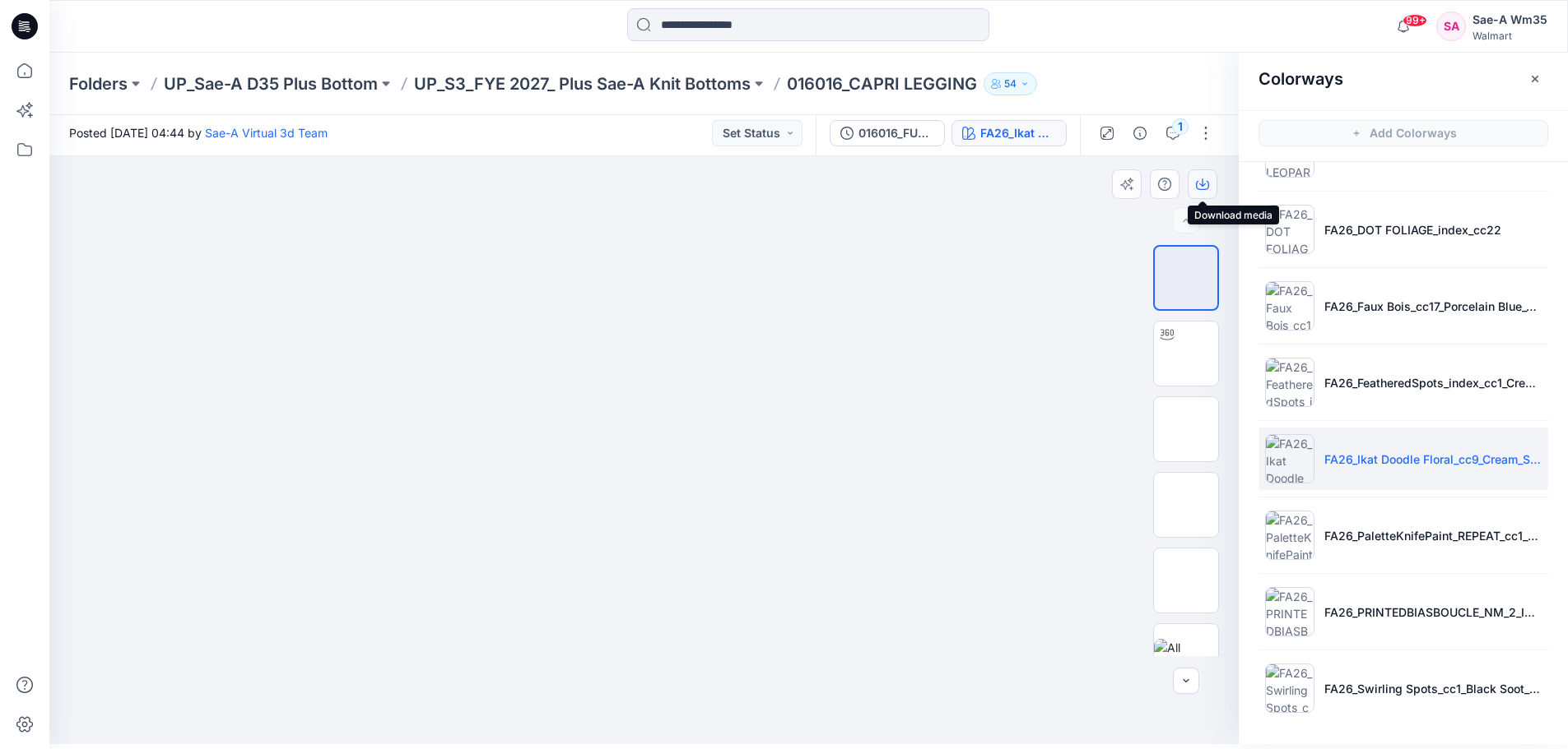
click at [1196, 187] on icon "button" at bounding box center [1202, 184] width 13 height 13
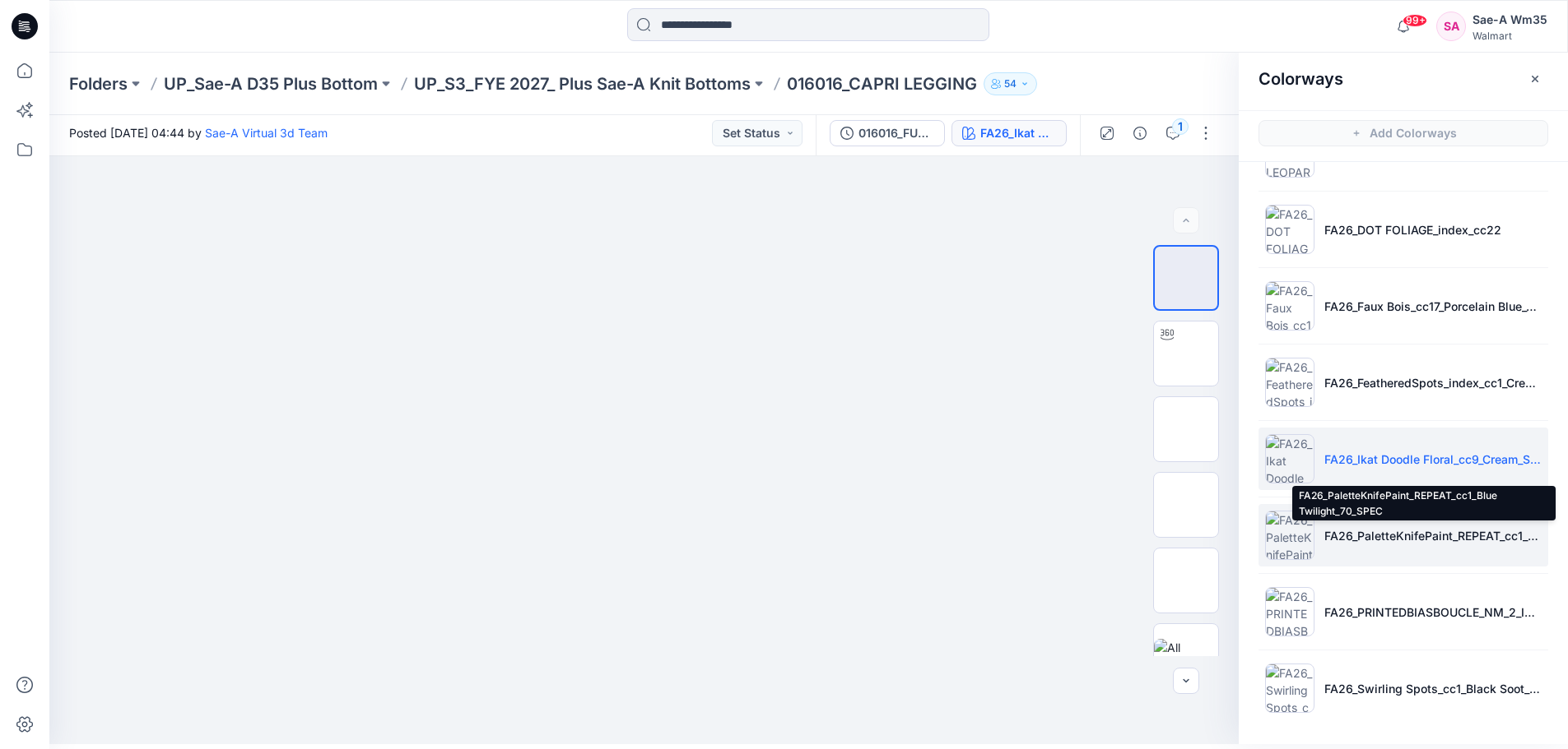
click at [1414, 528] on p "FA26_PaletteKnifePaint_REPEAT_cc1_Blue Twilight_70_SPEC" at bounding box center [1433, 536] width 218 height 17
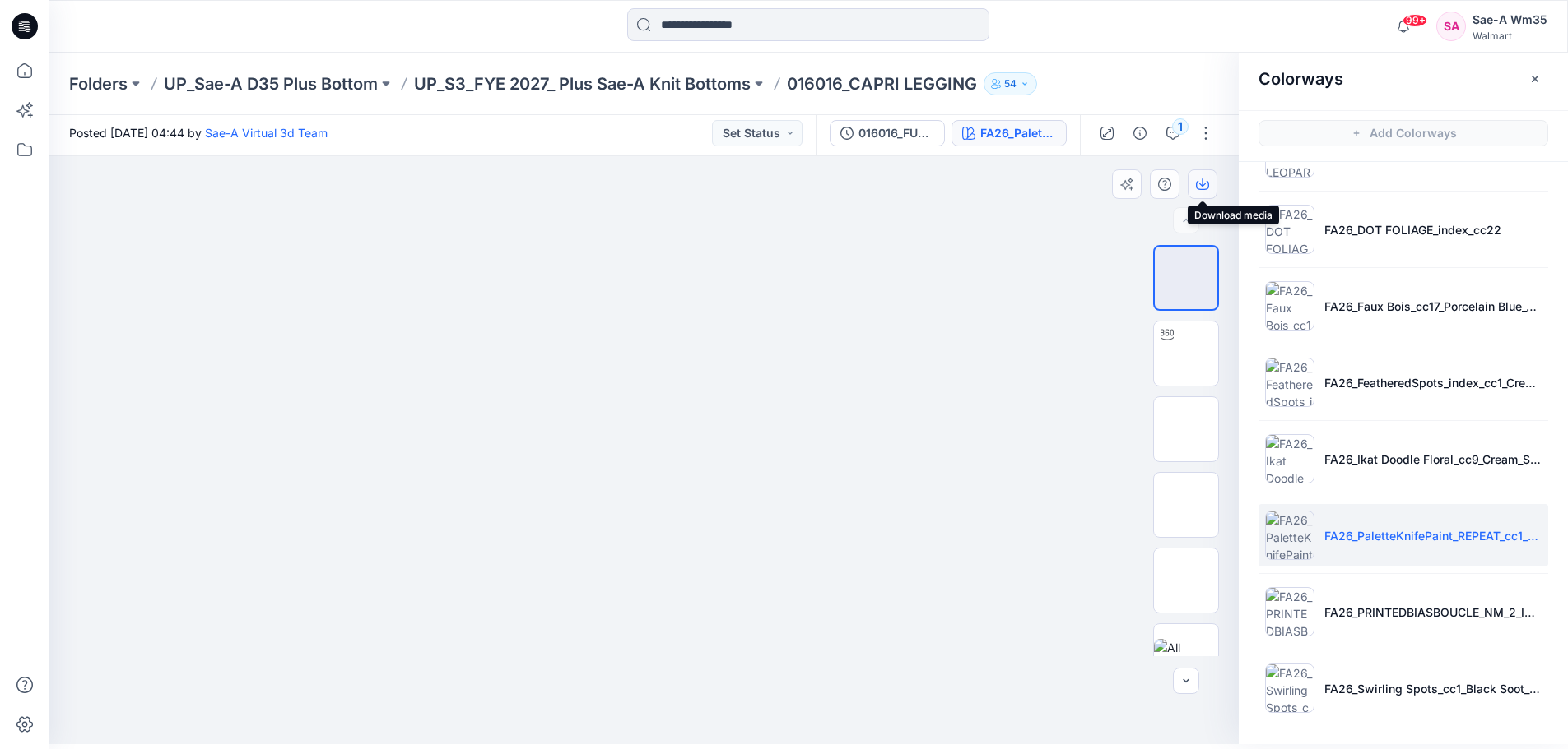
click at [1211, 186] on button "button" at bounding box center [1202, 184] width 29 height 29
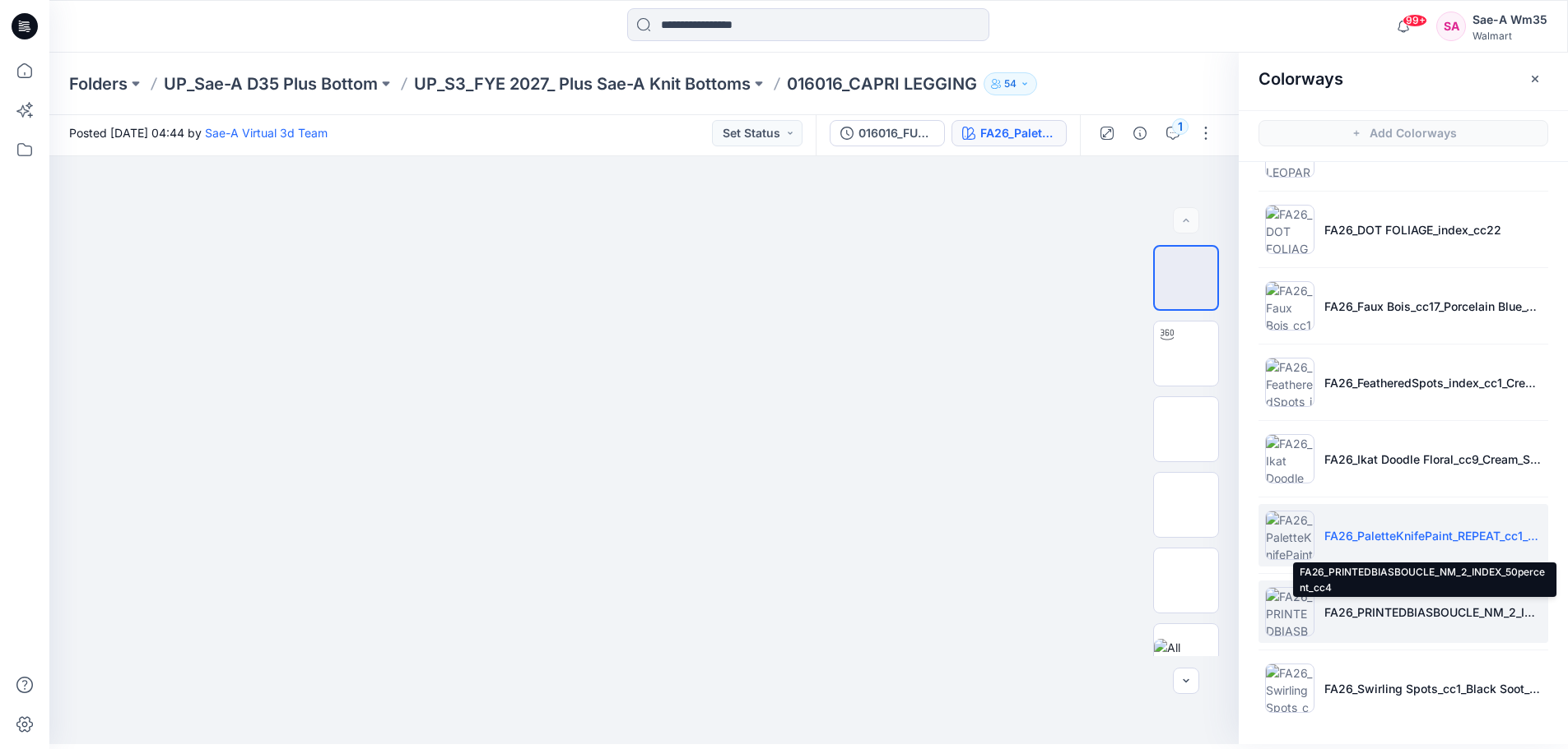
click at [1424, 612] on p "FA26_PRINTEDBIASBOUCLE_NM_2_INDEX_50percent_cc4" at bounding box center [1433, 613] width 218 height 17
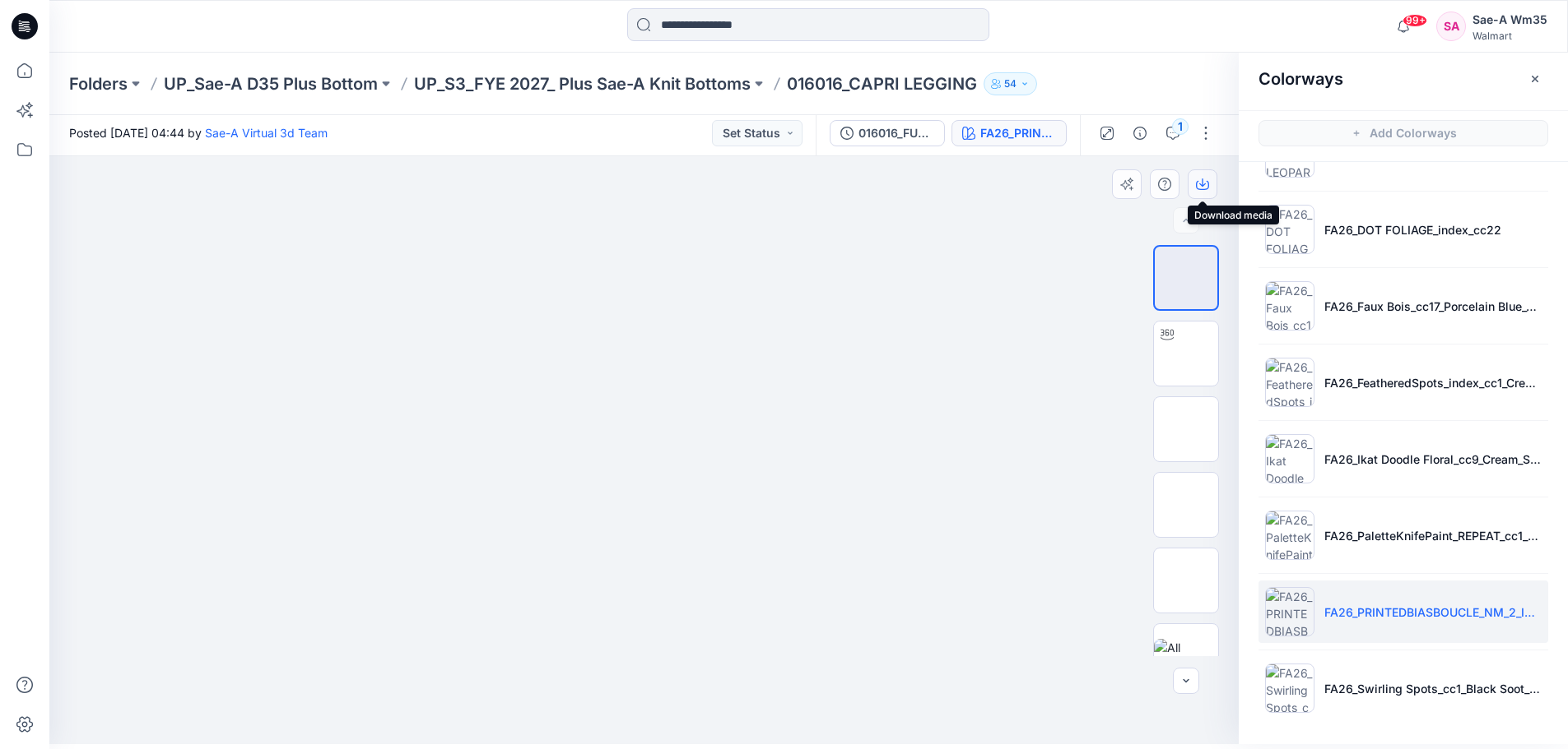
click at [1203, 181] on icon "button" at bounding box center [1202, 184] width 13 height 13
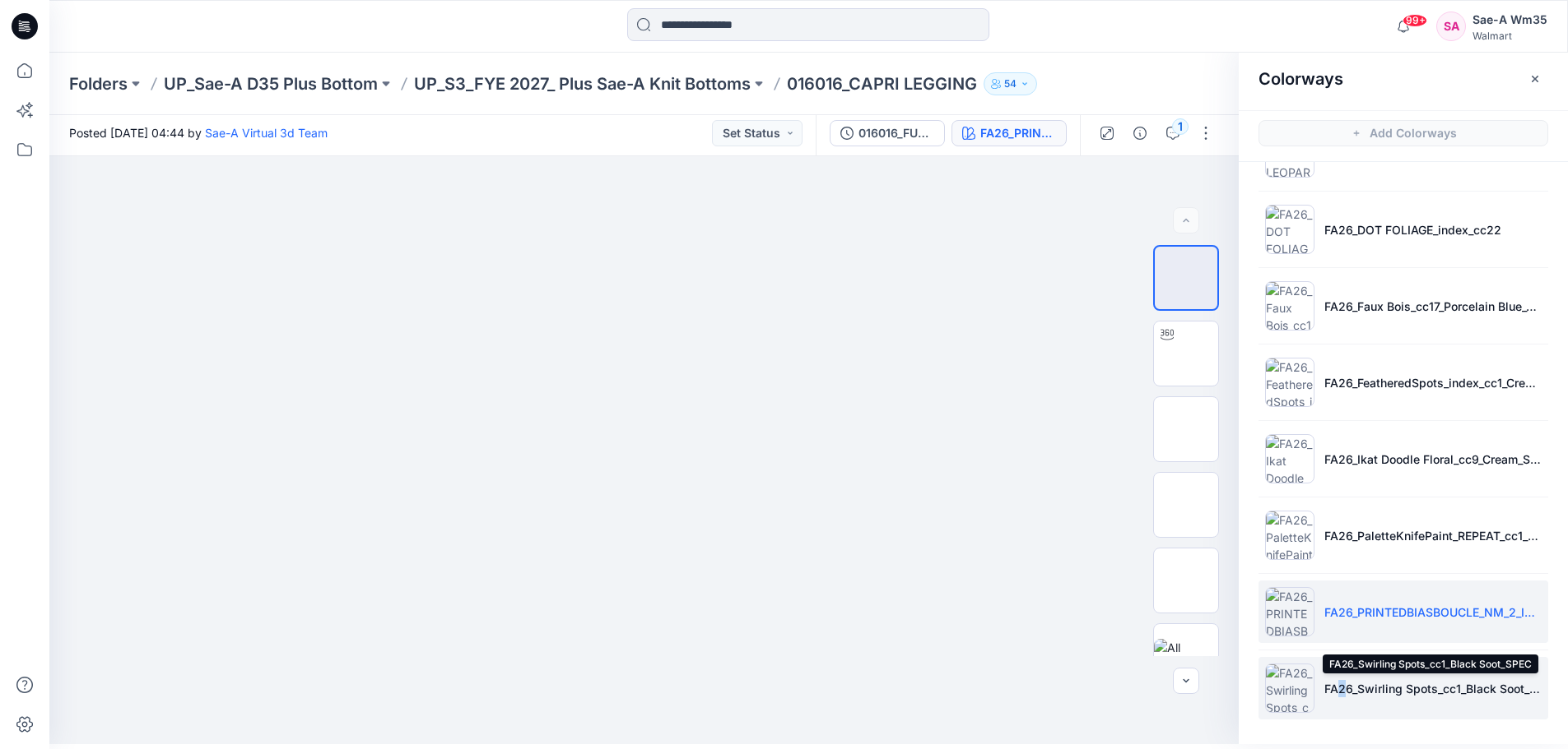
click at [1337, 687] on p "FA26_Swirling Spots_cc1_Black Soot_SPEC" at bounding box center [1433, 689] width 218 height 17
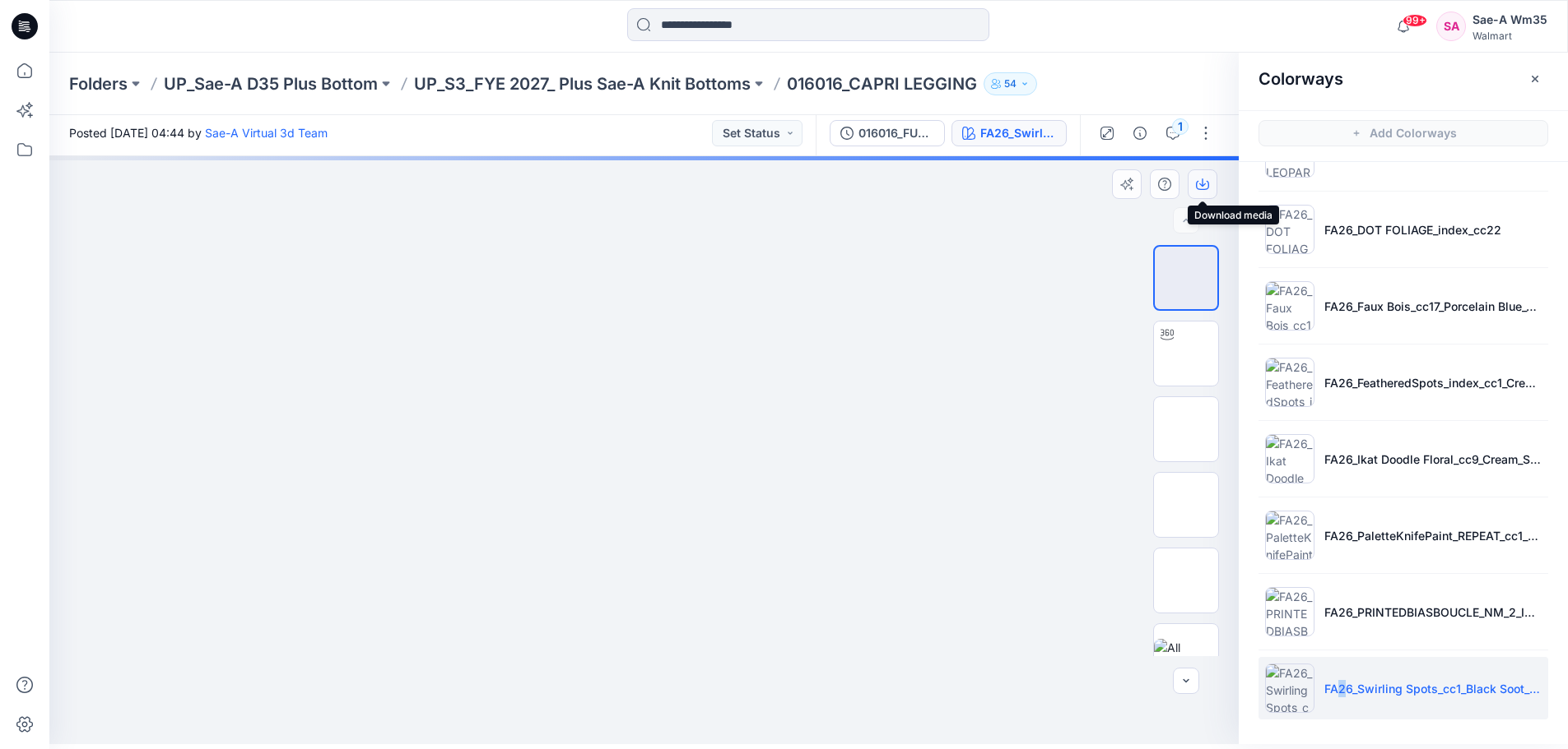
click at [1204, 186] on icon "button" at bounding box center [1202, 184] width 13 height 13
